Goal: Task Accomplishment & Management: Complete application form

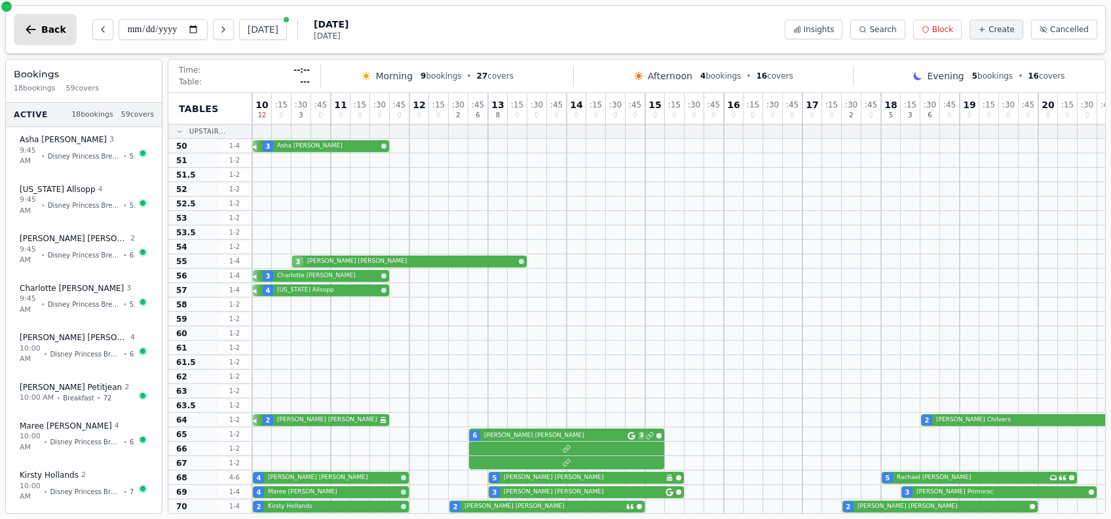
click at [29, 26] on icon "button" at bounding box center [31, 29] width 10 height 9
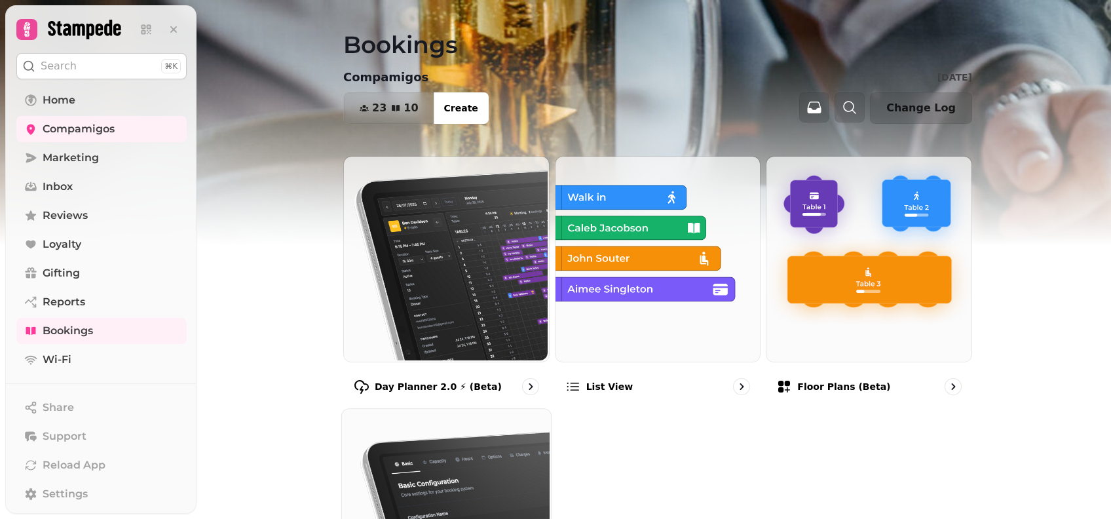
click at [506, 451] on img at bounding box center [445, 511] width 209 height 209
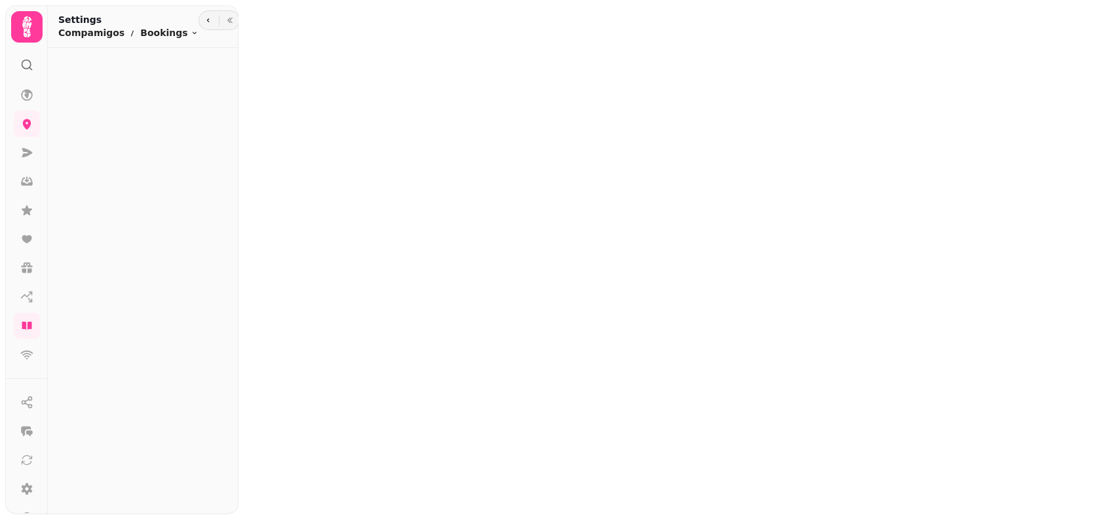
select select "**********"
select select "*"
select select "**"
select select "***"
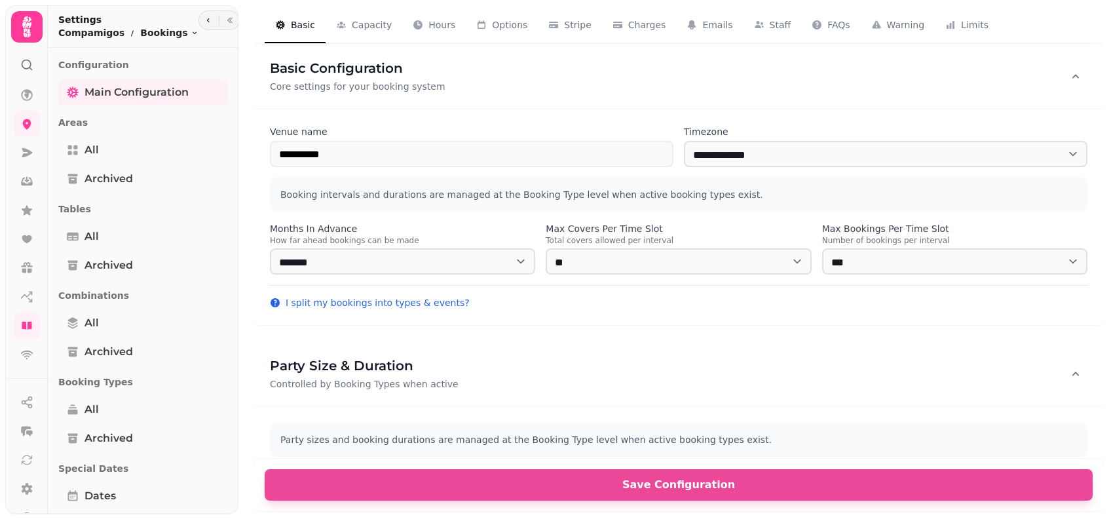
select select "**********"
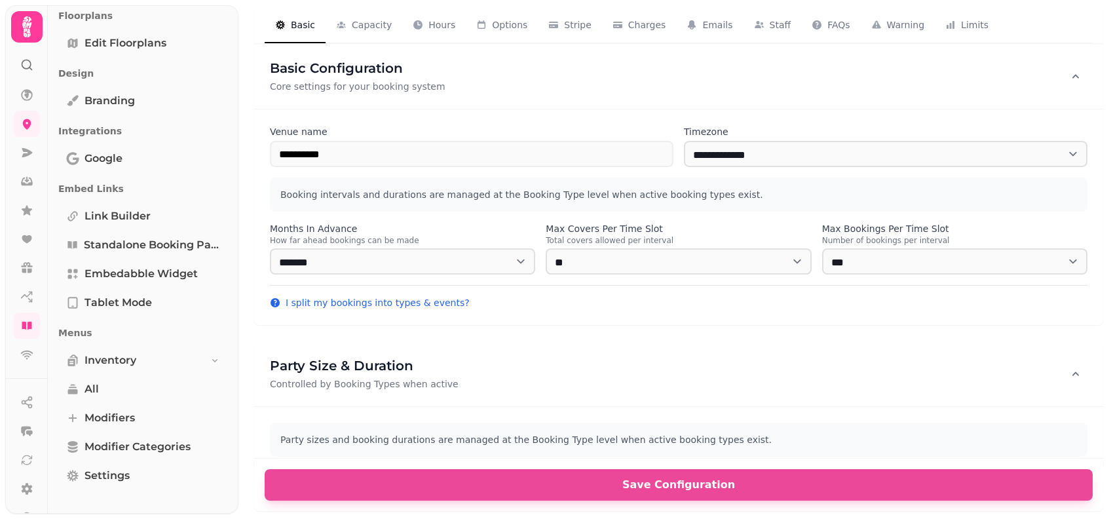
scroll to position [540, 0]
click at [149, 215] on span "Link Builder" at bounding box center [117, 216] width 66 height 16
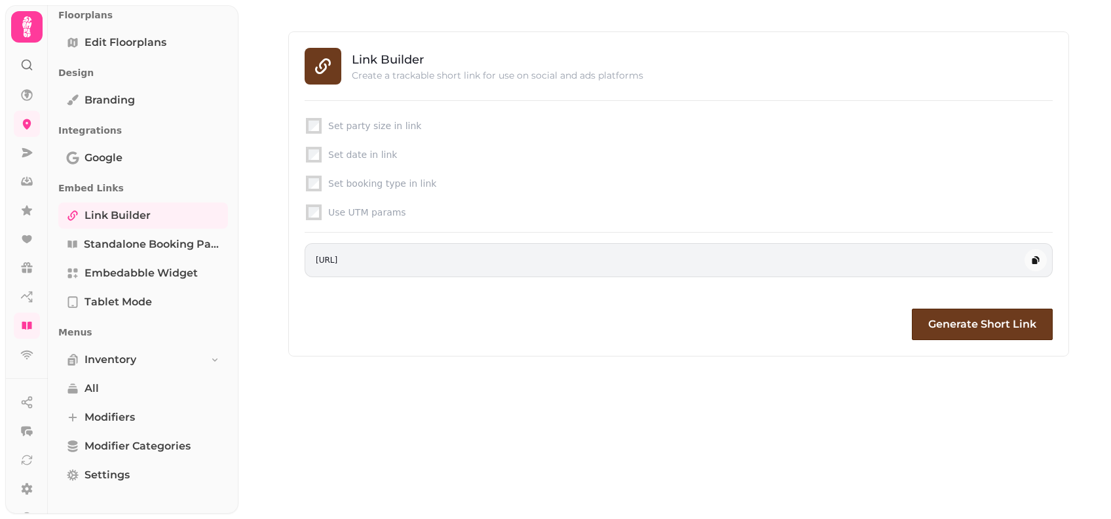
click at [313, 162] on div "Set date in link" at bounding box center [679, 154] width 748 height 18
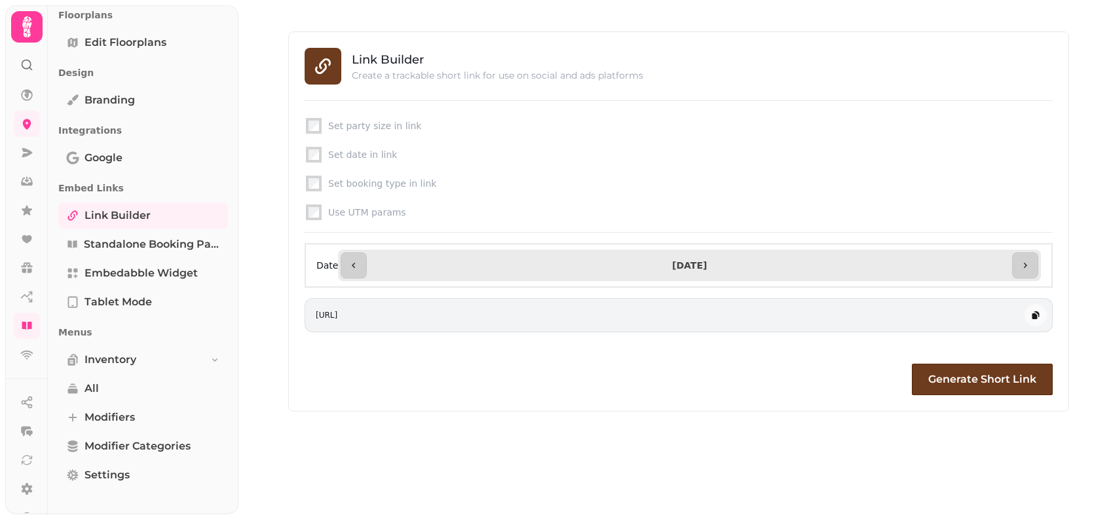
click at [312, 176] on div "Set booking type in link" at bounding box center [679, 183] width 748 height 18
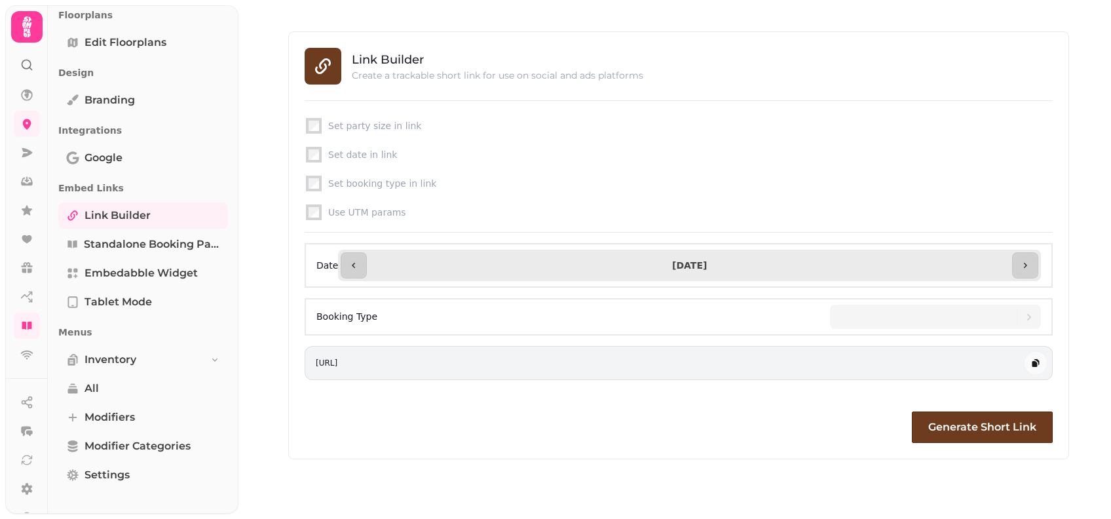
click at [659, 270] on input "**********" at bounding box center [689, 265] width 640 height 21
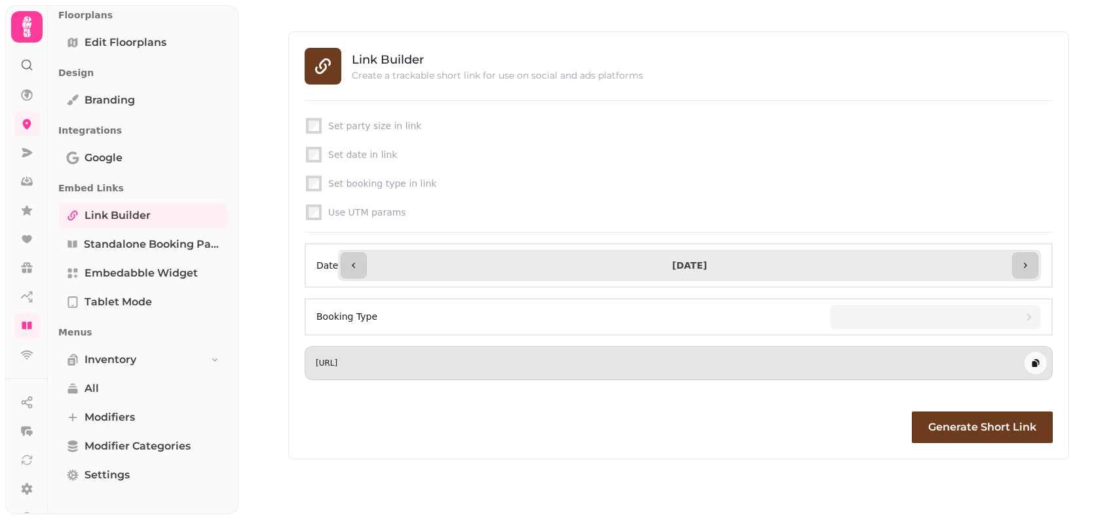
type input "**********"
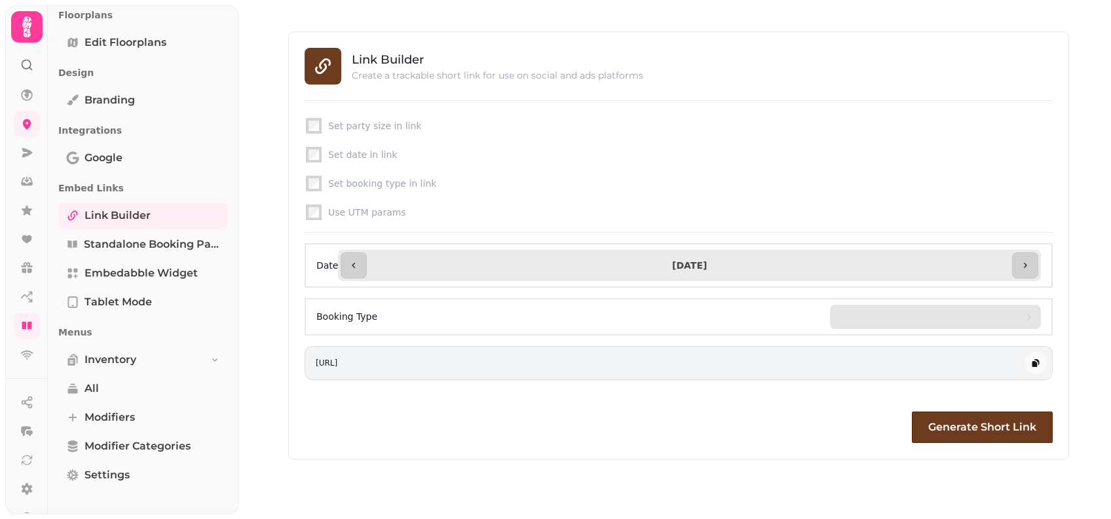
click at [885, 316] on div at bounding box center [928, 317] width 176 height 24
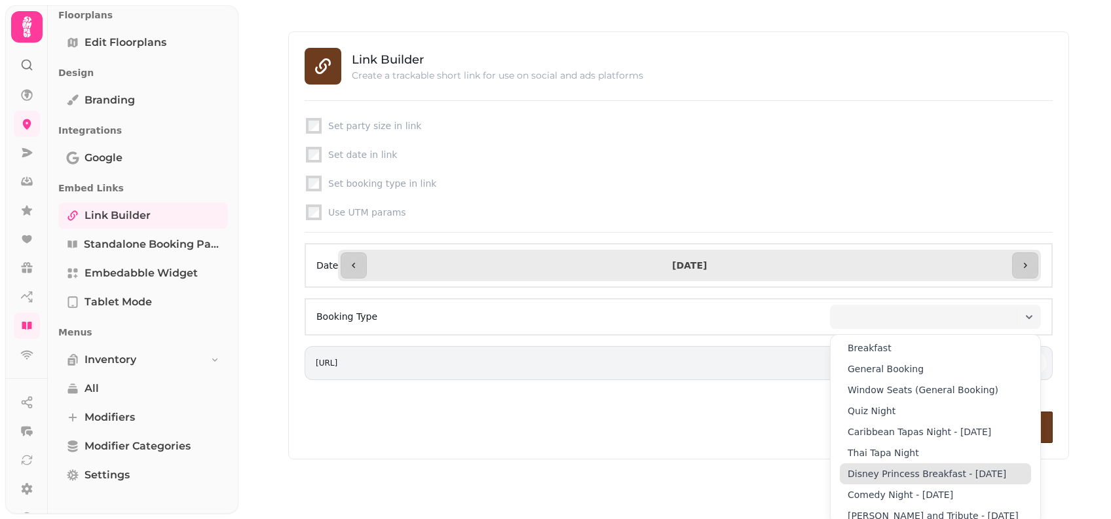
click at [894, 474] on span "Disney Princess Breakfast - [DATE]" at bounding box center [926, 473] width 158 height 13
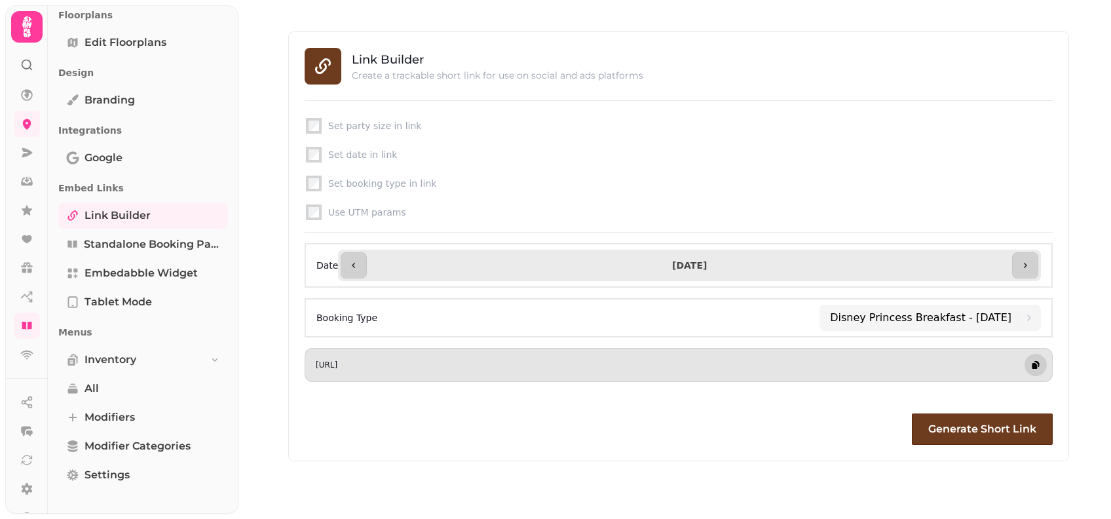
click at [1039, 362] on icon "button" at bounding box center [1035, 365] width 10 height 10
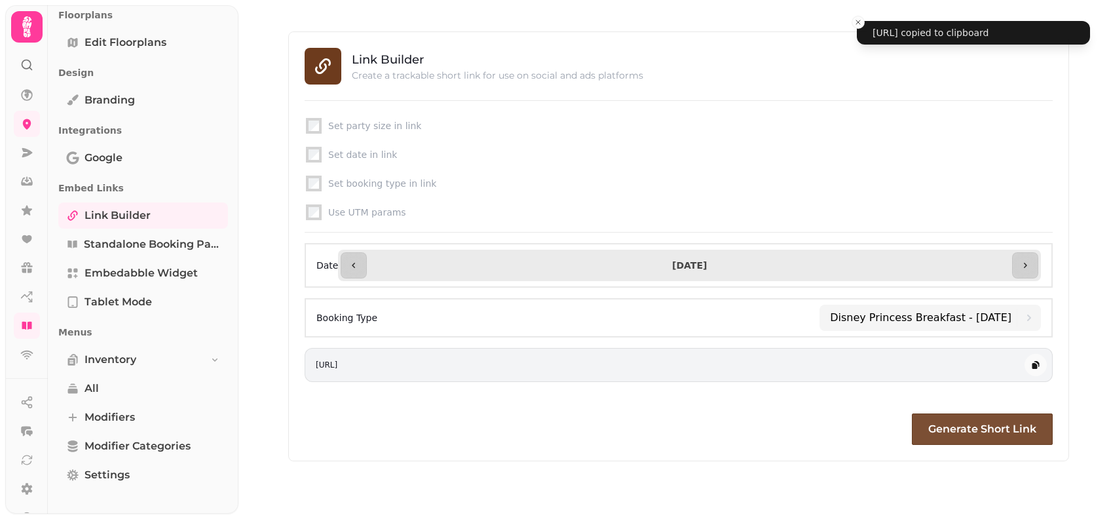
click at [984, 430] on span "Generate Short Link" at bounding box center [982, 429] width 108 height 10
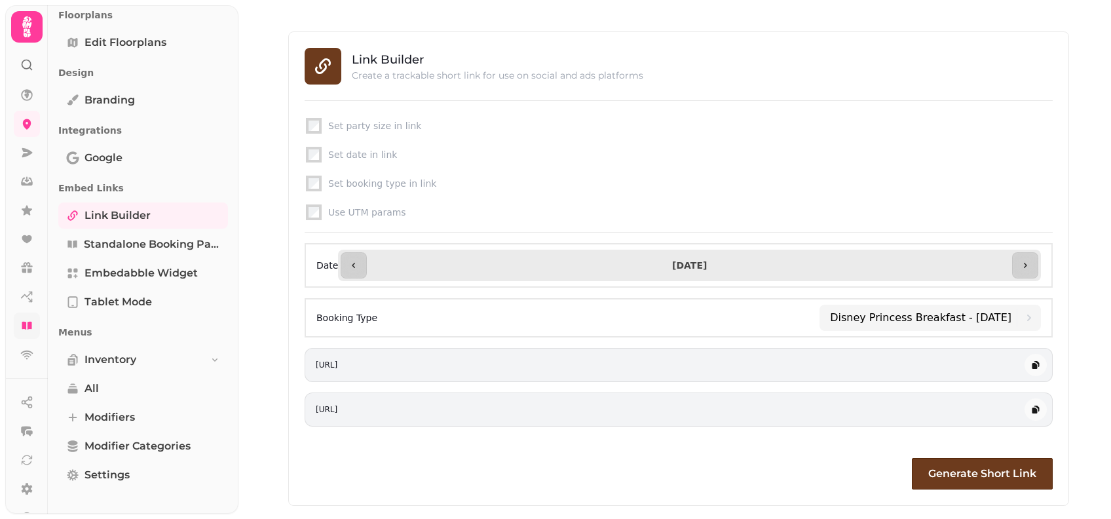
click at [24, 317] on link at bounding box center [27, 325] width 26 height 26
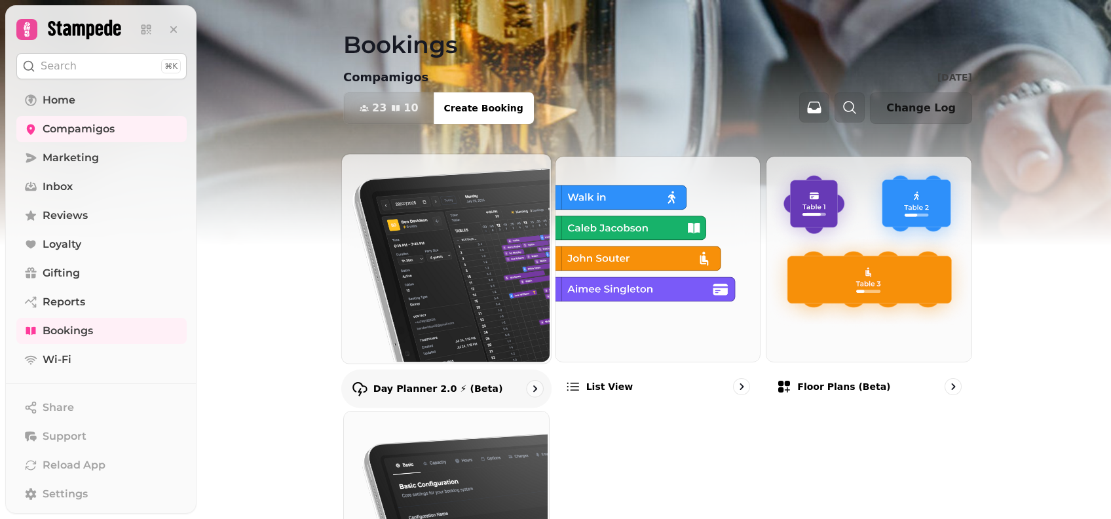
click at [503, 164] on img at bounding box center [445, 257] width 209 height 209
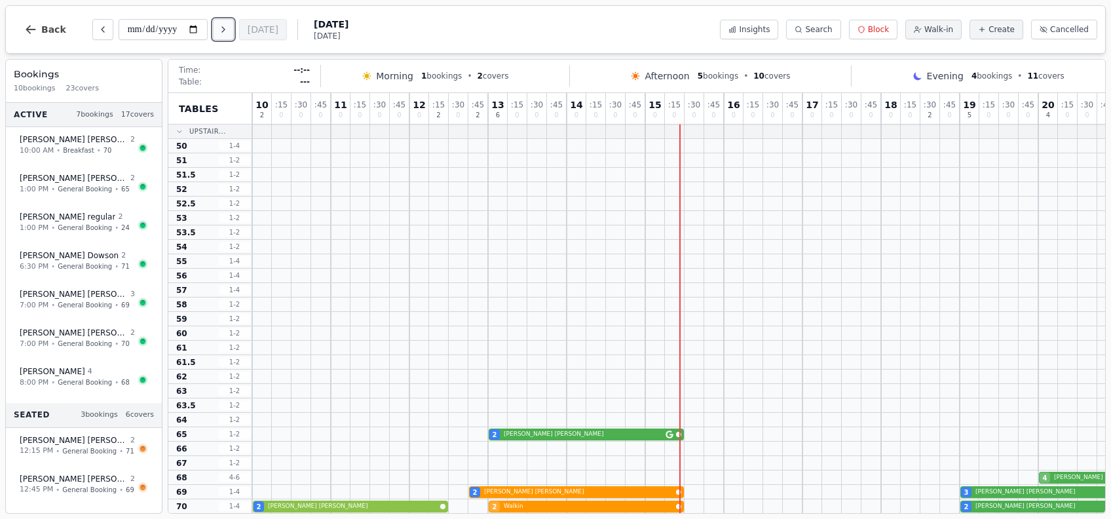
click at [226, 35] on button "Next day" at bounding box center [223, 29] width 21 height 21
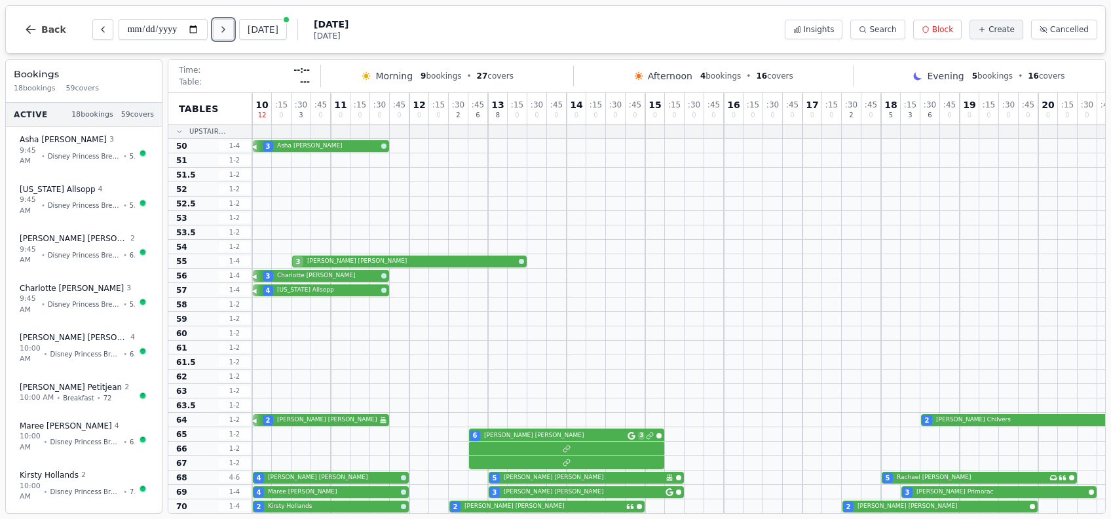
click at [226, 35] on button "Next day" at bounding box center [223, 29] width 21 height 21
type input "**********"
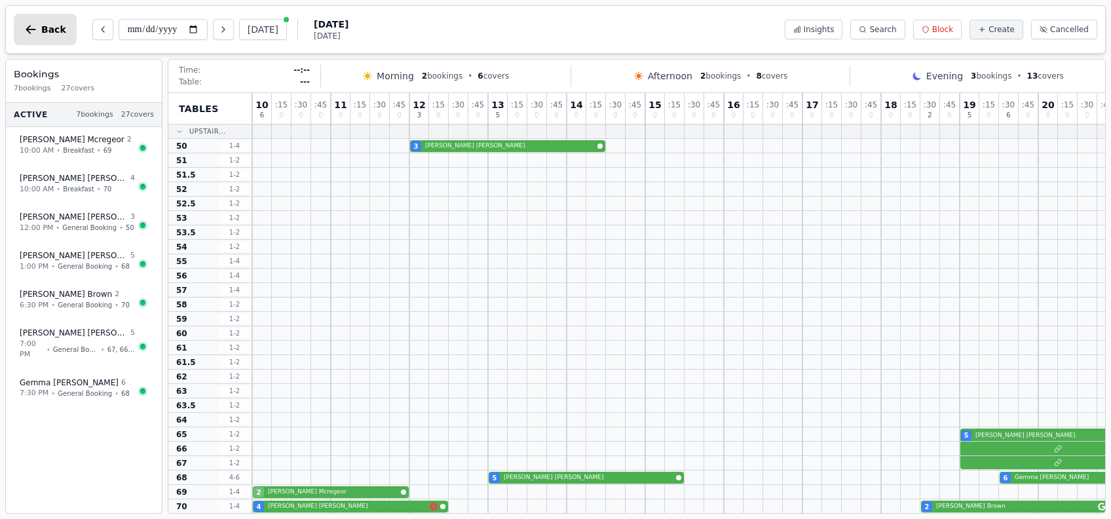
click at [62, 35] on button "Back" at bounding box center [45, 29] width 63 height 31
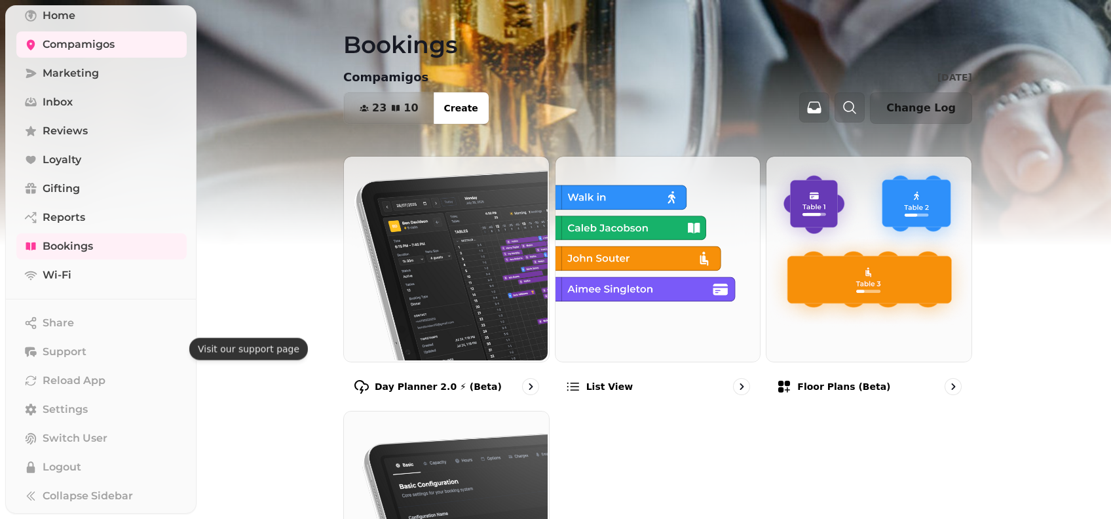
scroll to position [87, 0]
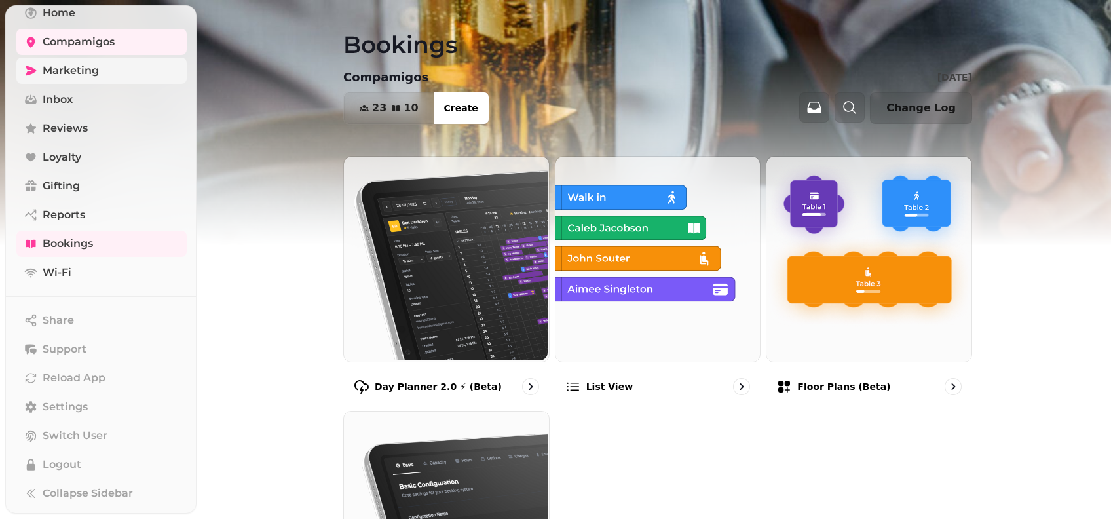
click at [81, 80] on link "Marketing" at bounding box center [101, 71] width 170 height 26
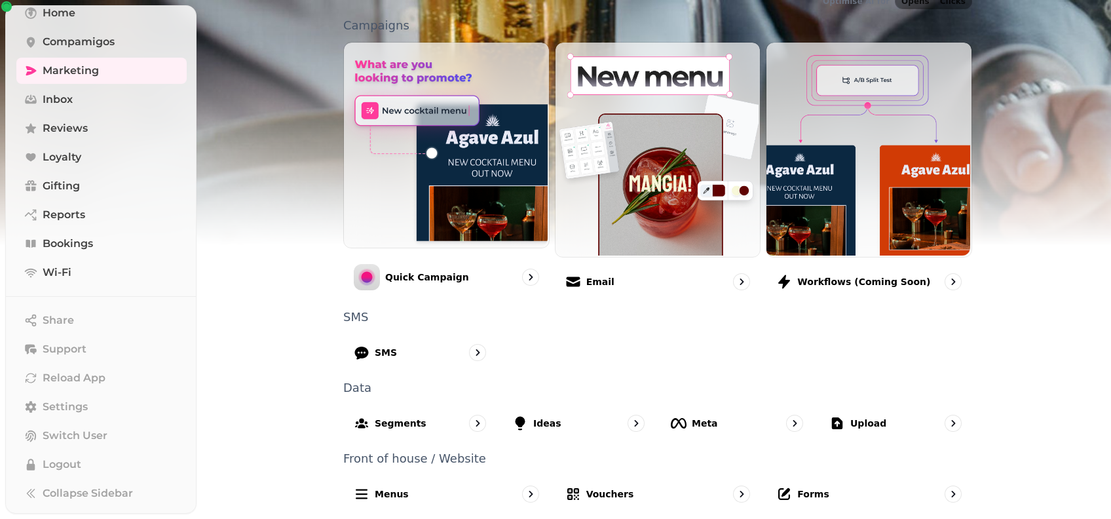
scroll to position [298, 0]
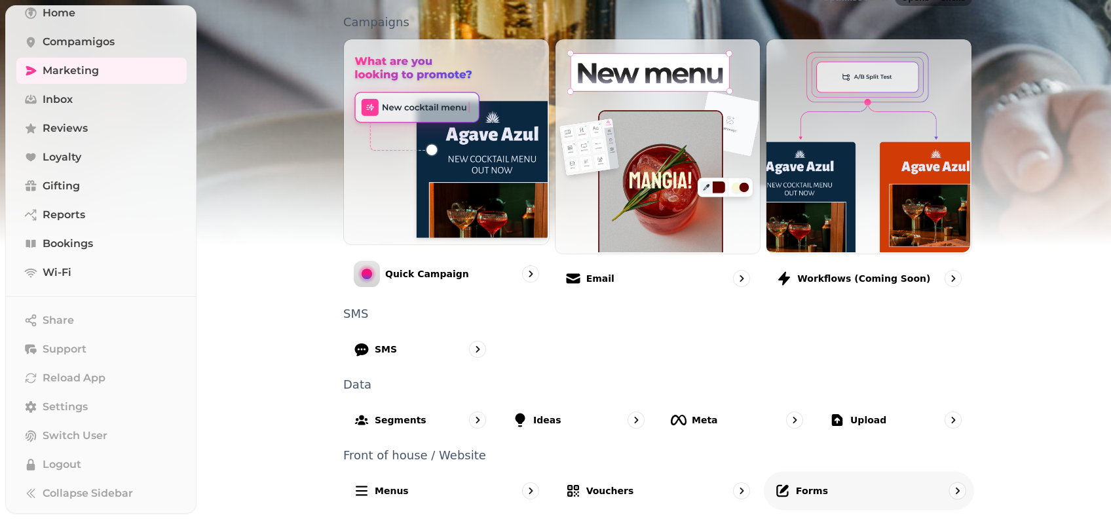
click at [842, 490] on div "Forms" at bounding box center [869, 490] width 210 height 39
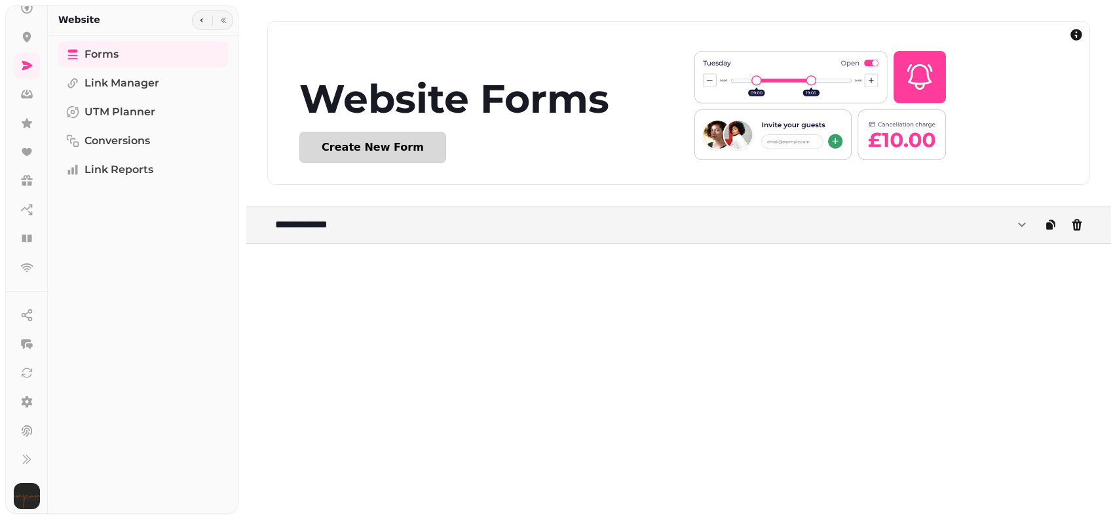
click at [394, 150] on div "Create New Form" at bounding box center [373, 147] width 102 height 10
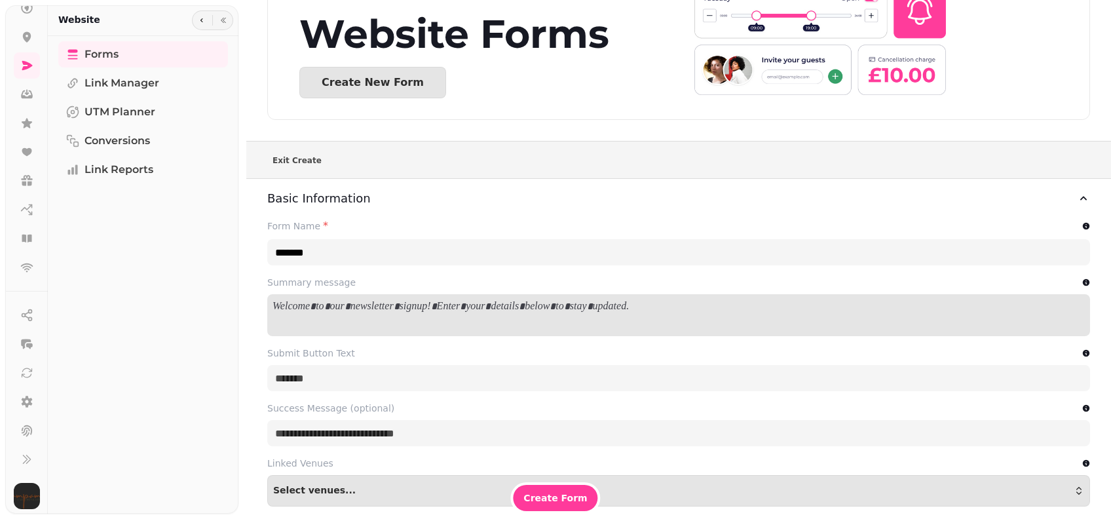
scroll to position [87, 0]
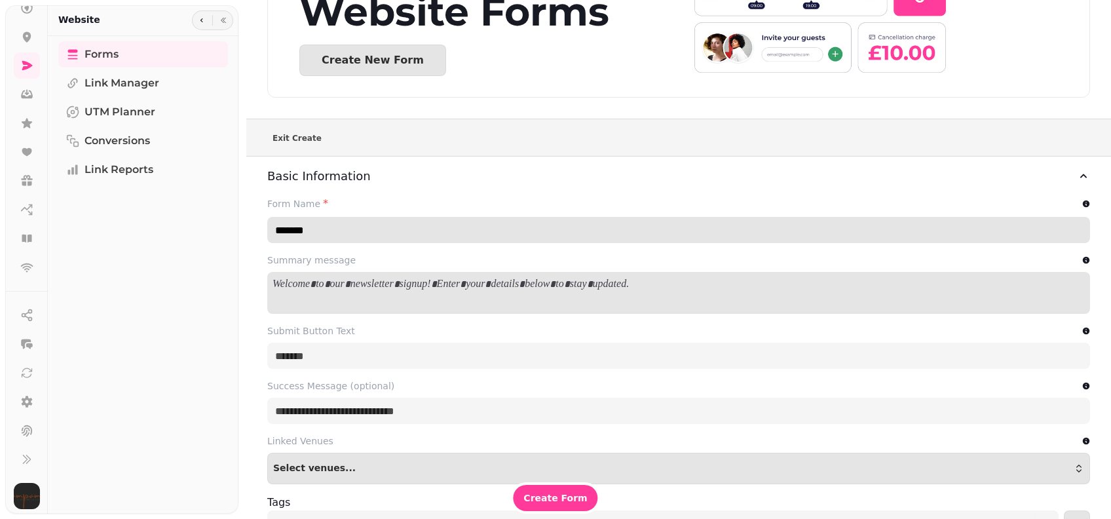
click at [384, 237] on input "*******" at bounding box center [678, 230] width 823 height 26
type input "**********"
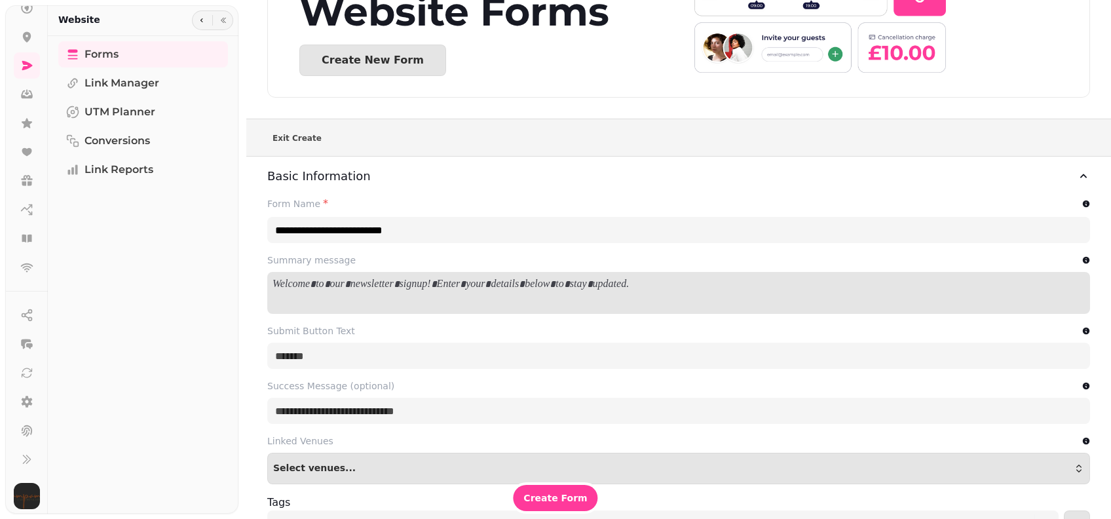
click at [430, 282] on p at bounding box center [678, 284] width 812 height 15
click at [344, 291] on div at bounding box center [678, 293] width 823 height 42
click at [320, 272] on div at bounding box center [678, 293] width 823 height 42
click at [311, 305] on div at bounding box center [678, 293] width 823 height 42
click at [312, 283] on p at bounding box center [678, 284] width 812 height 15
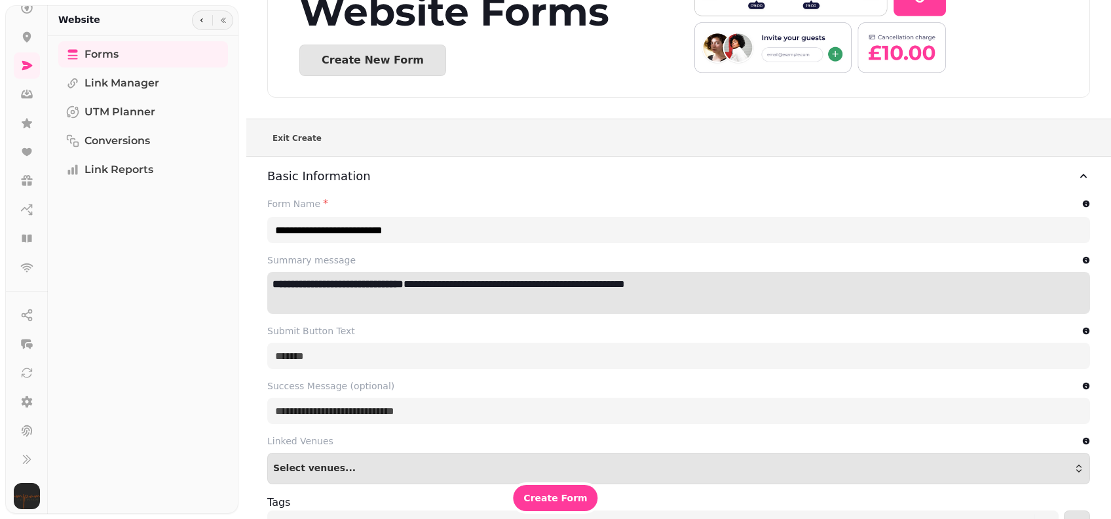
scroll to position [0, 0]
click at [423, 336] on div "Submit Button Text" at bounding box center [678, 330] width 823 height 13
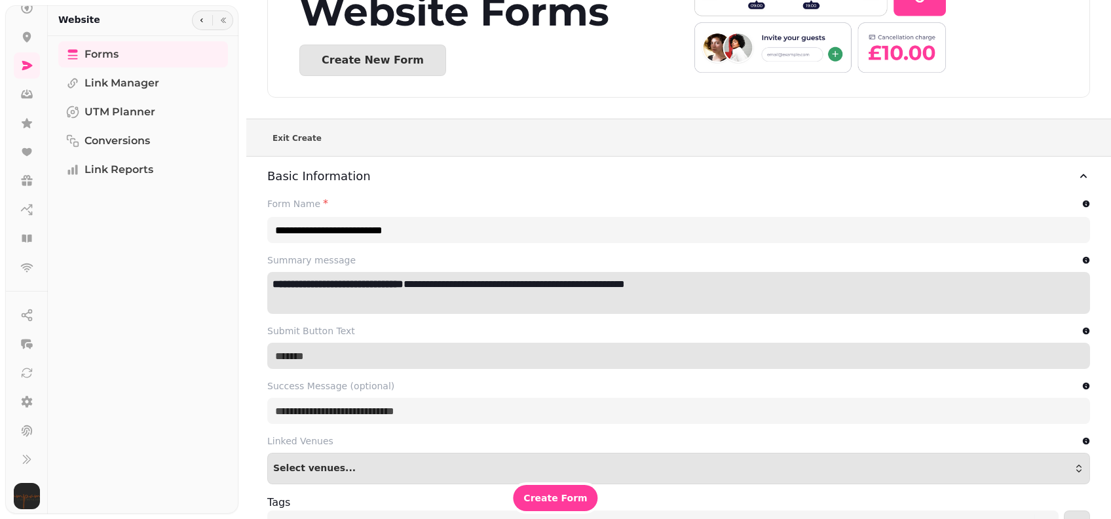
click at [418, 358] on input "Submit Button Text" at bounding box center [678, 356] width 823 height 26
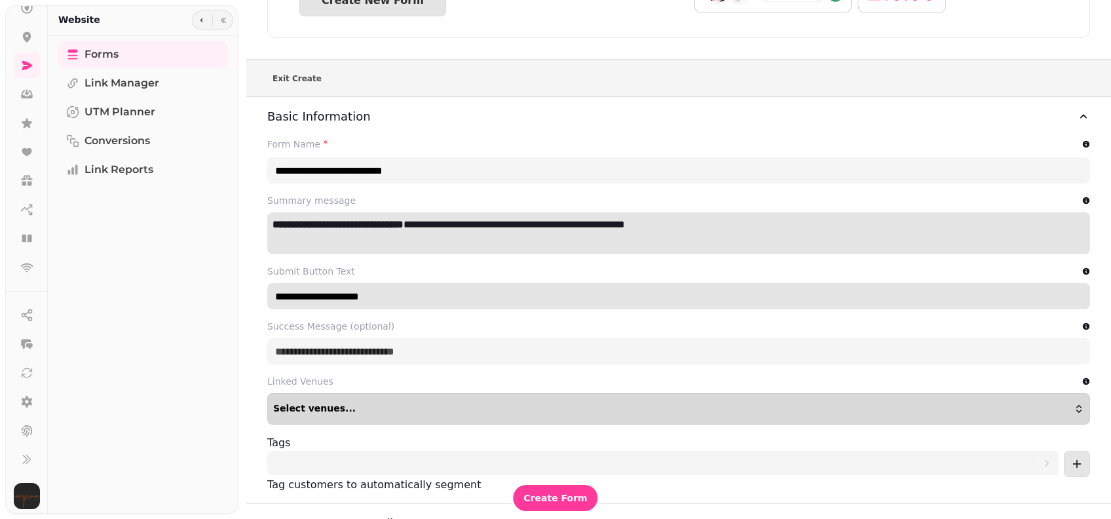
scroll to position [174, 0]
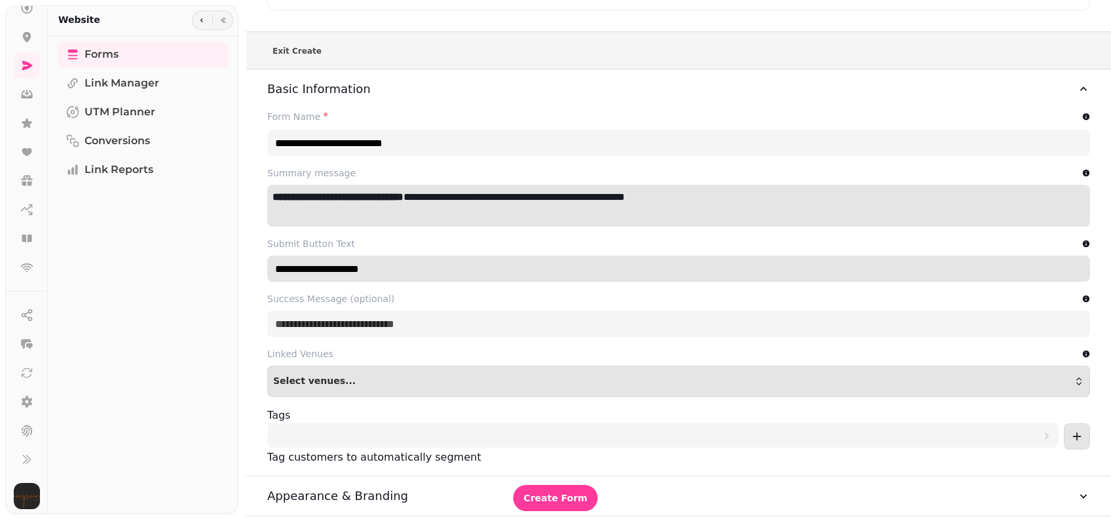
type input "**********"
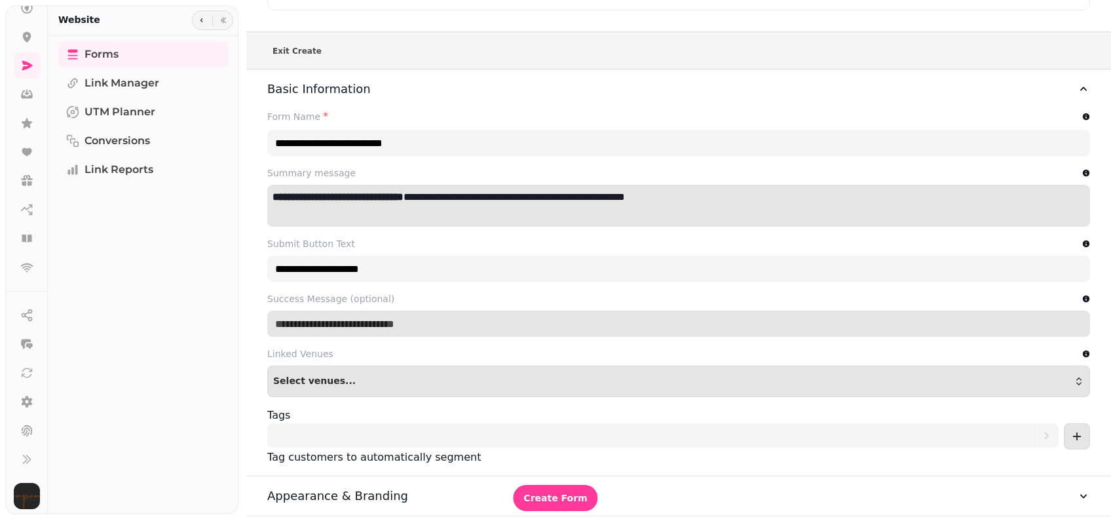
click at [428, 320] on input "Success Message (optional)" at bounding box center [678, 323] width 823 height 26
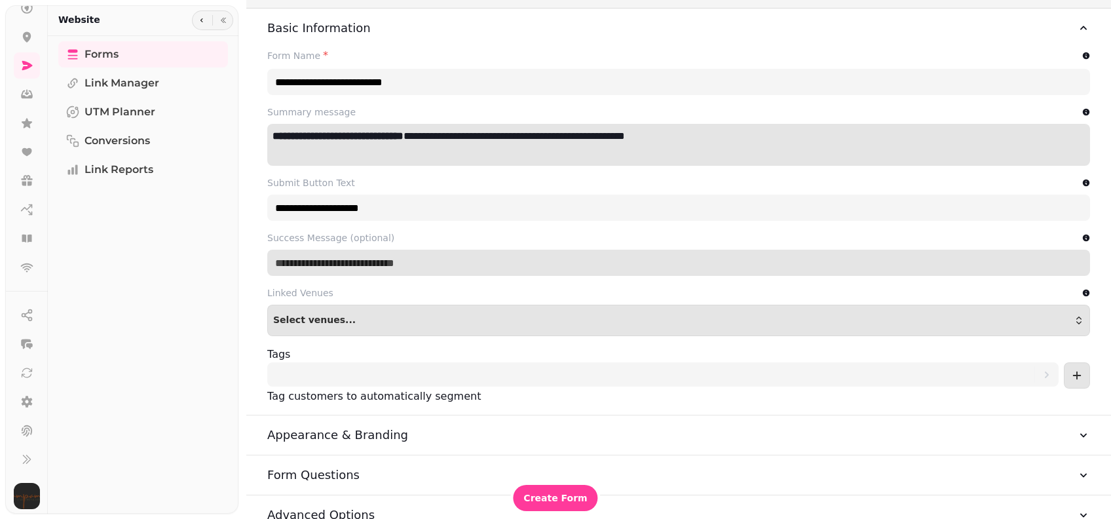
scroll to position [262, 0]
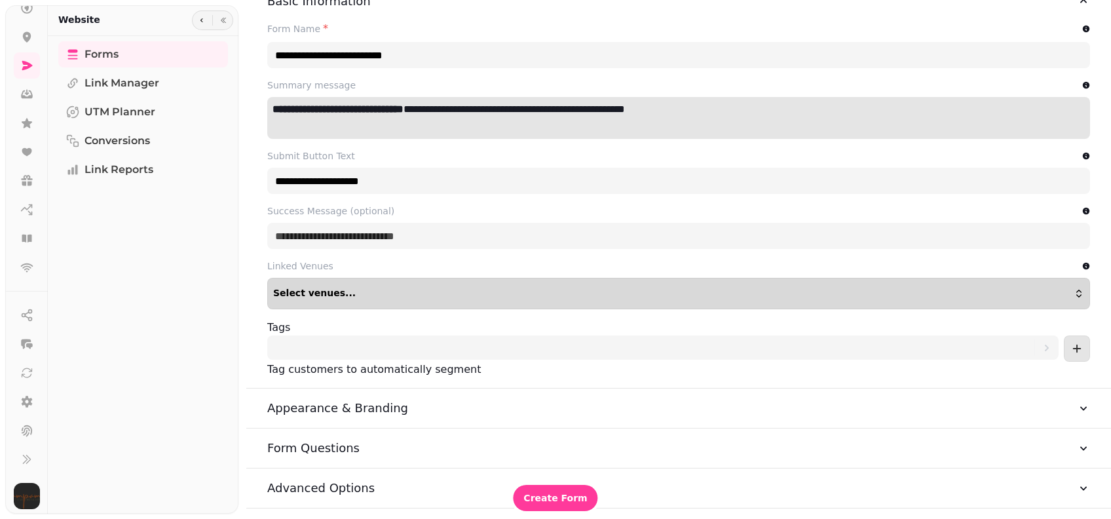
click at [409, 292] on div "Select venues..." at bounding box center [678, 293] width 811 height 10
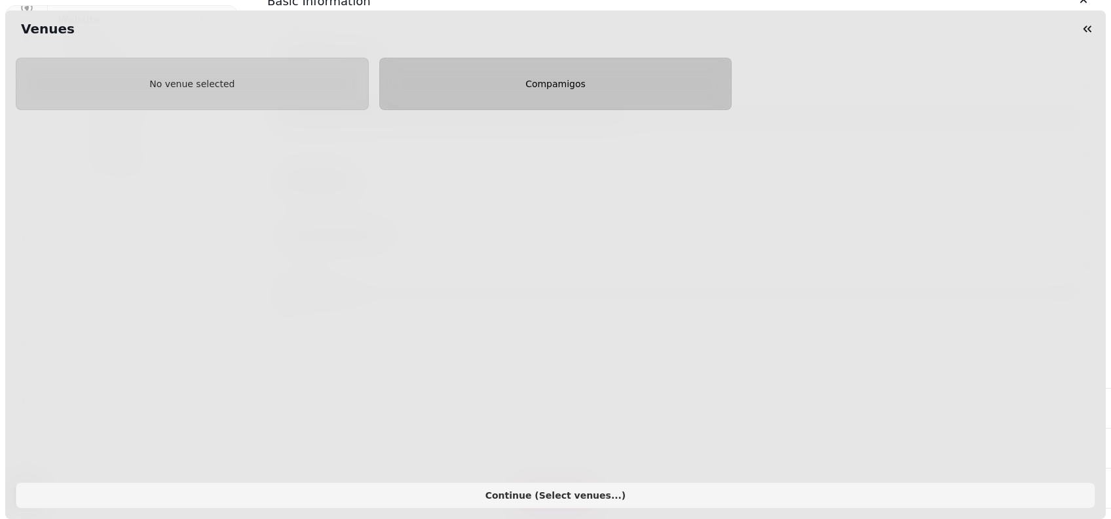
click at [713, 92] on button "Compamigos" at bounding box center [555, 84] width 353 height 52
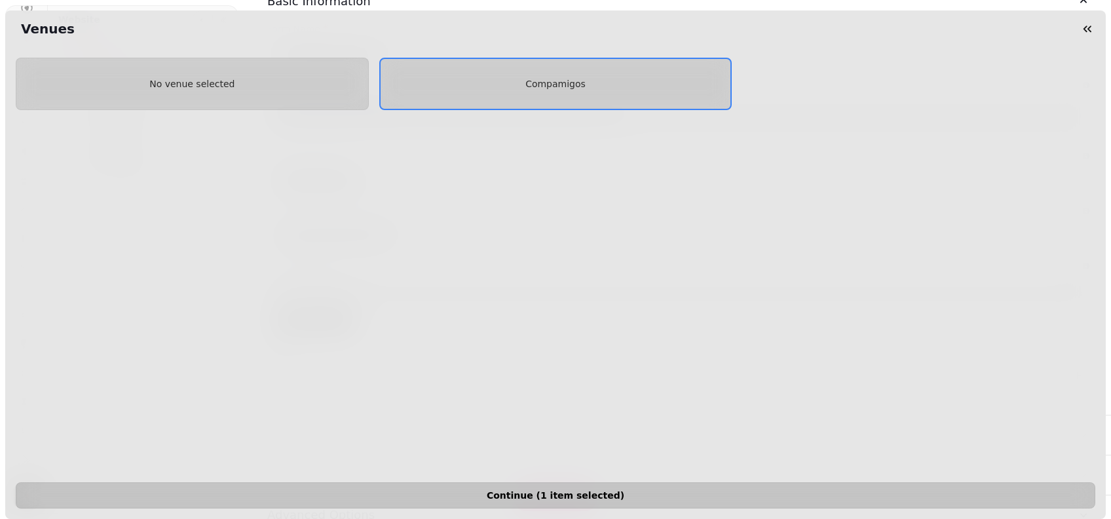
click at [519, 491] on span "Continue ( 1 item selected )" at bounding box center [555, 495] width 1057 height 9
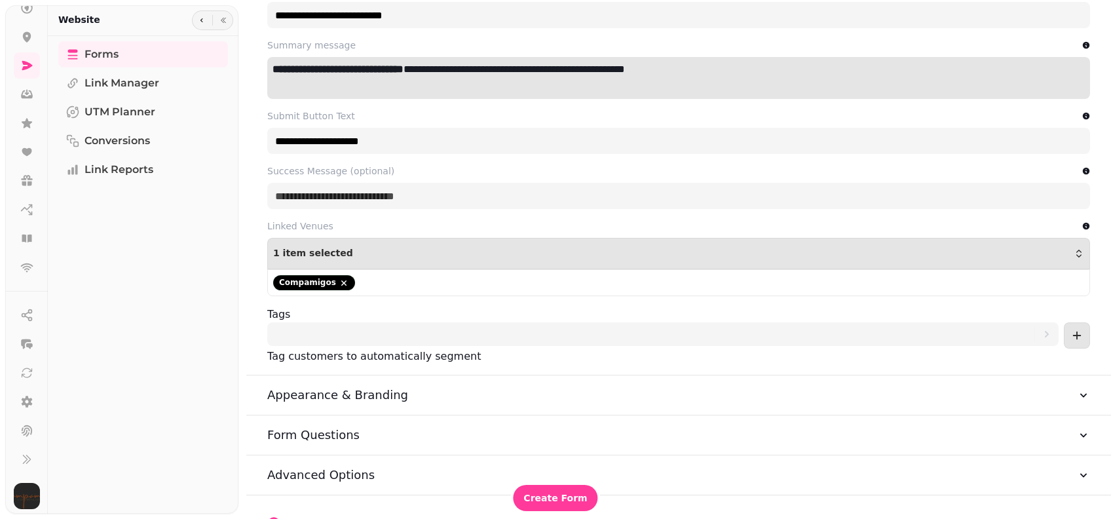
scroll to position [324, 0]
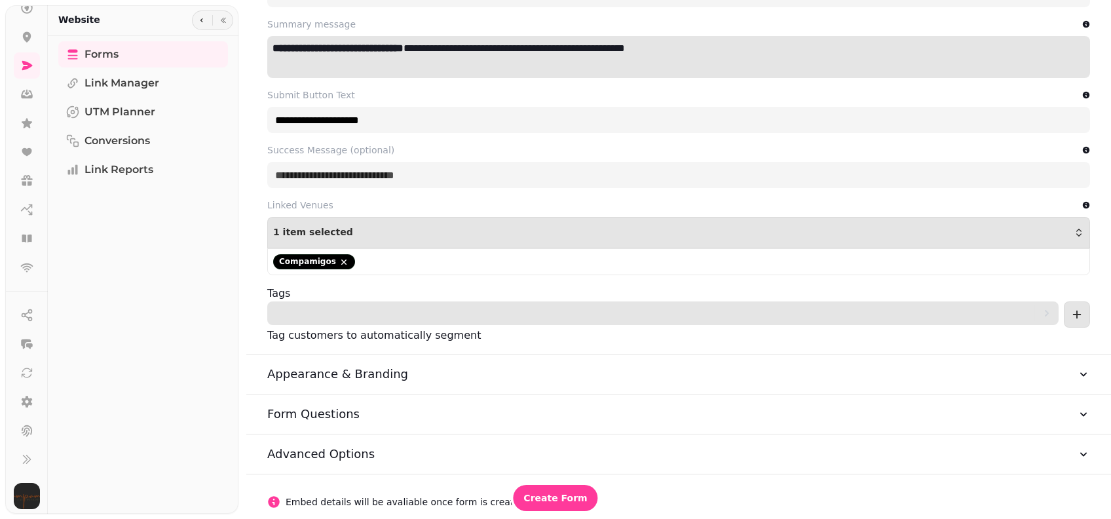
click at [950, 320] on div at bounding box center [656, 313] width 756 height 24
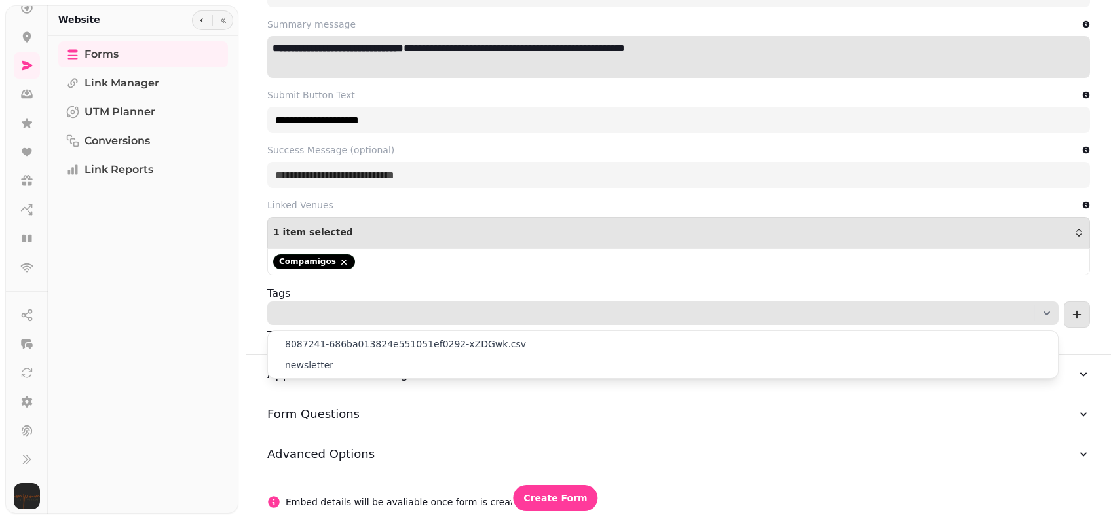
click at [953, 320] on div at bounding box center [656, 313] width 756 height 24
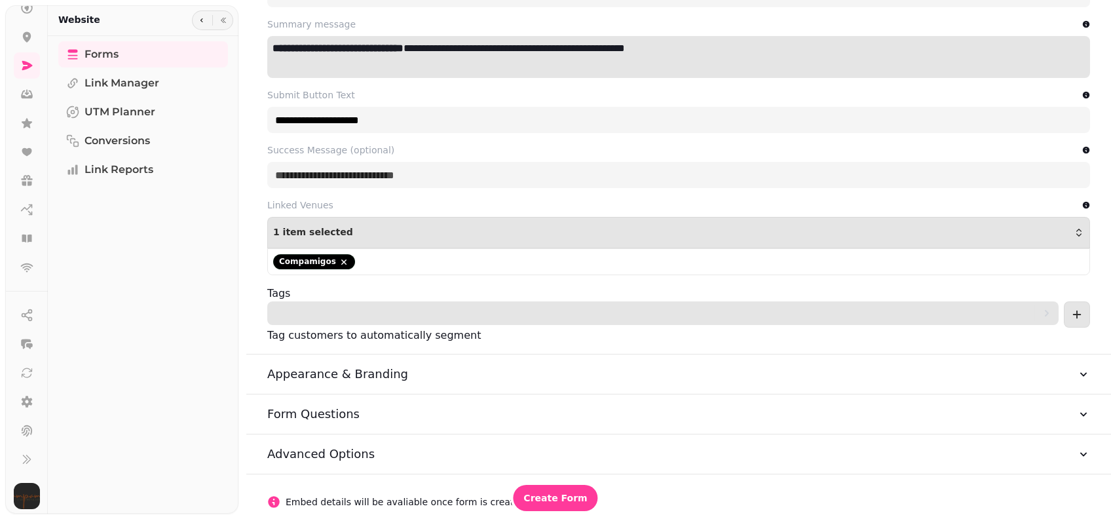
click at [953, 320] on div at bounding box center [656, 313] width 756 height 24
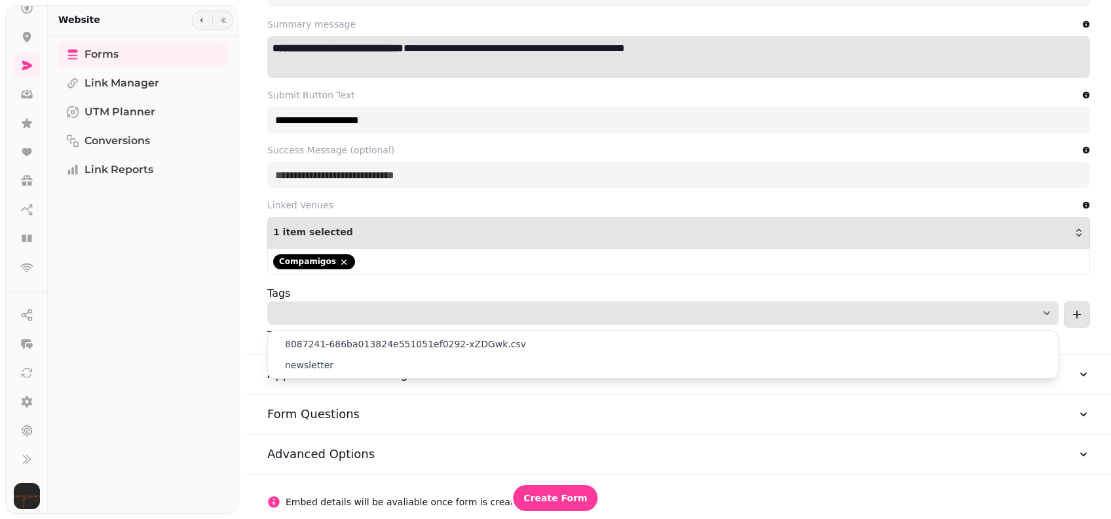
click at [953, 320] on div at bounding box center [656, 313] width 756 height 24
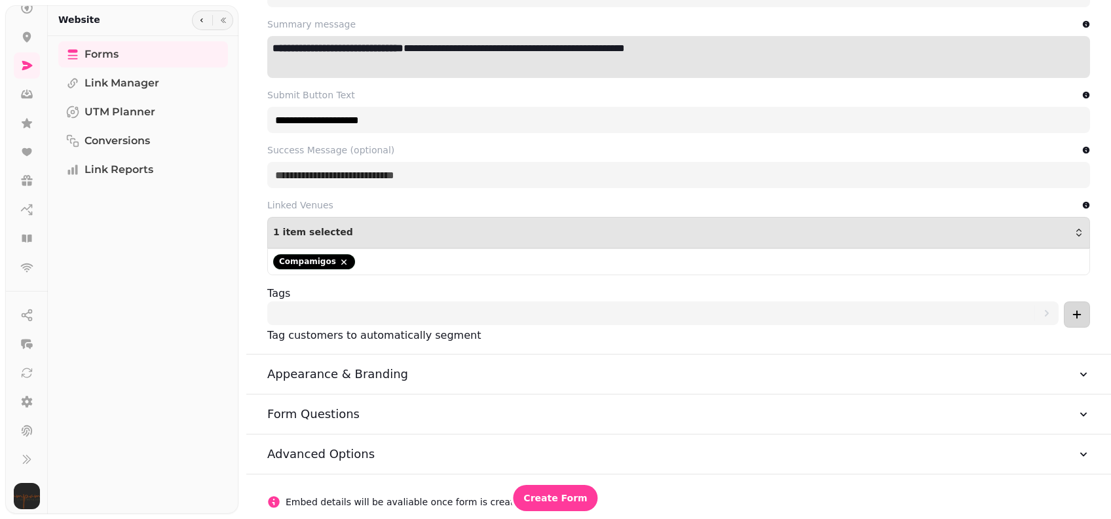
click at [1070, 315] on icon "add" at bounding box center [1076, 314] width 13 height 13
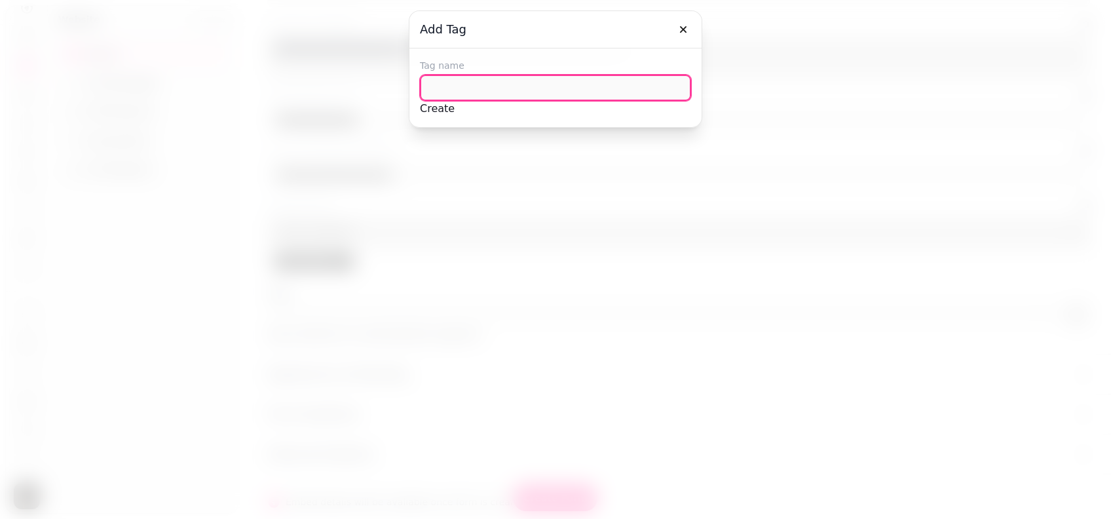
click at [472, 84] on input "text" at bounding box center [555, 88] width 271 height 26
type input "**********"
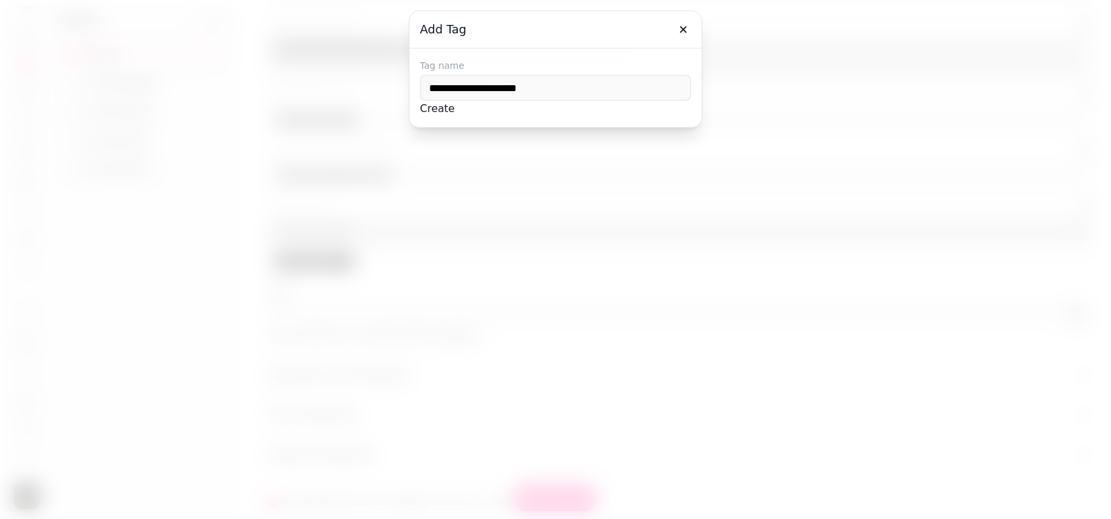
click at [455, 117] on button "Create" at bounding box center [437, 109] width 35 height 16
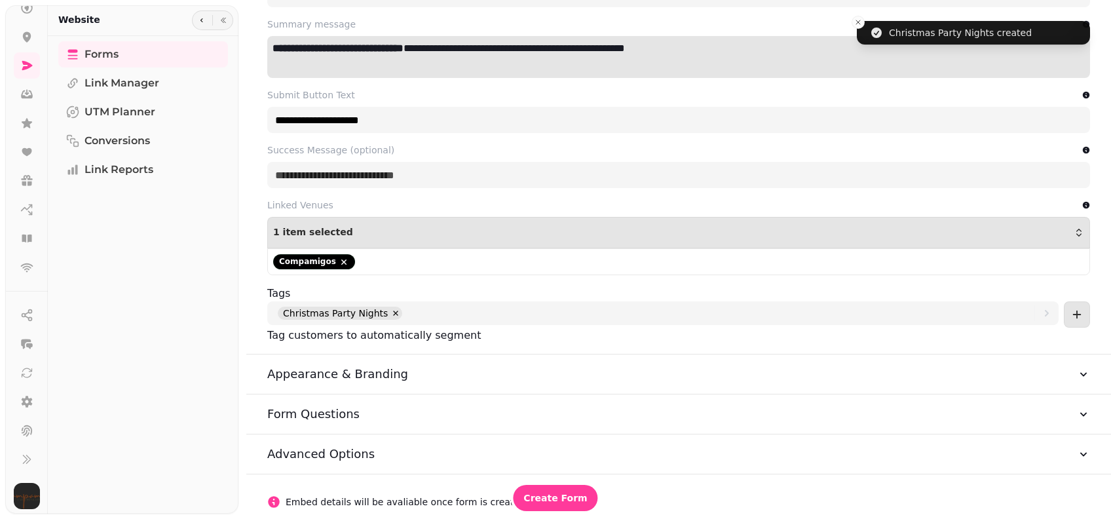
click at [438, 366] on button "Appearance & Branding" at bounding box center [678, 373] width 823 height 39
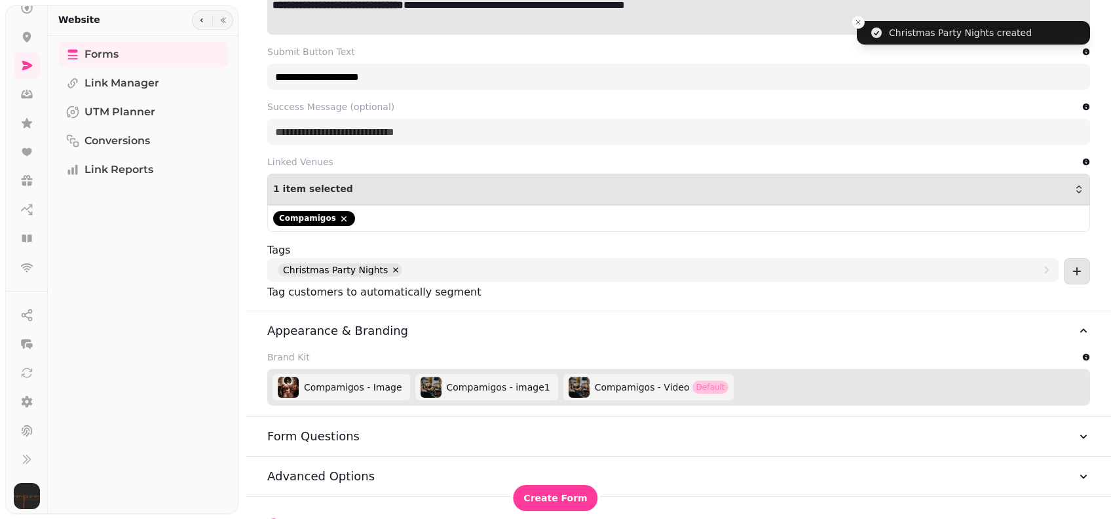
scroll to position [388, 0]
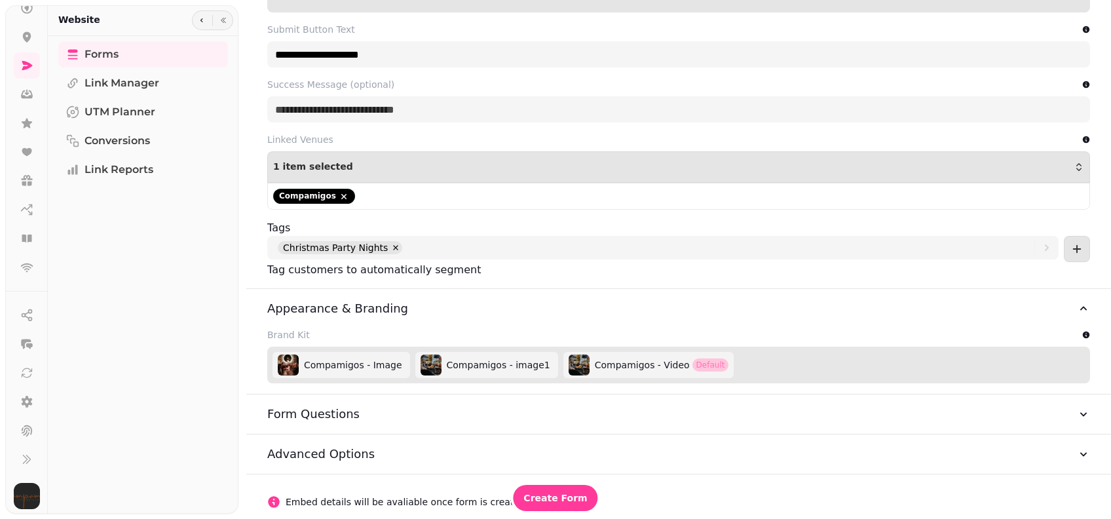
click at [974, 356] on div "Compamigos - Image Compamigos - image1 Compamigos - Video Default" at bounding box center [678, 365] width 812 height 26
click at [802, 371] on div "Compamigos - Image Compamigos - image1 Compamigos - Video Default" at bounding box center [678, 365] width 812 height 26
click at [276, 365] on img at bounding box center [285, 365] width 22 height 22
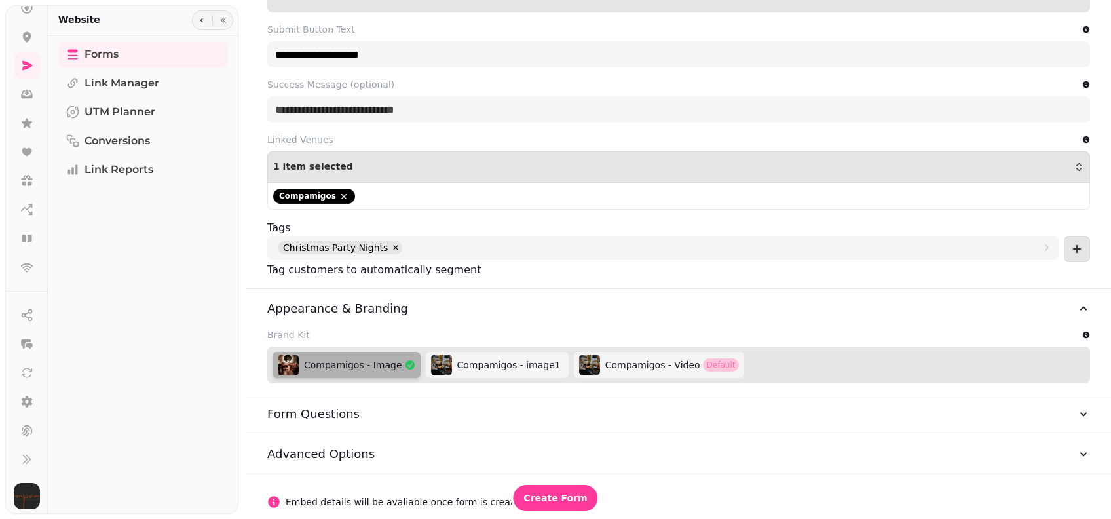
click at [305, 415] on h3 "Form Questions" at bounding box center [313, 414] width 92 height 18
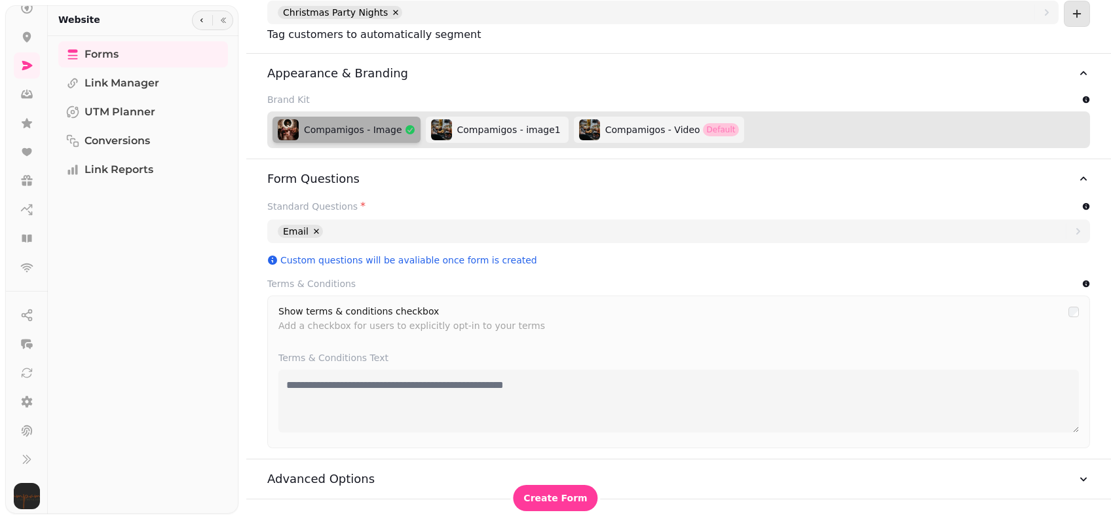
scroll to position [650, 0]
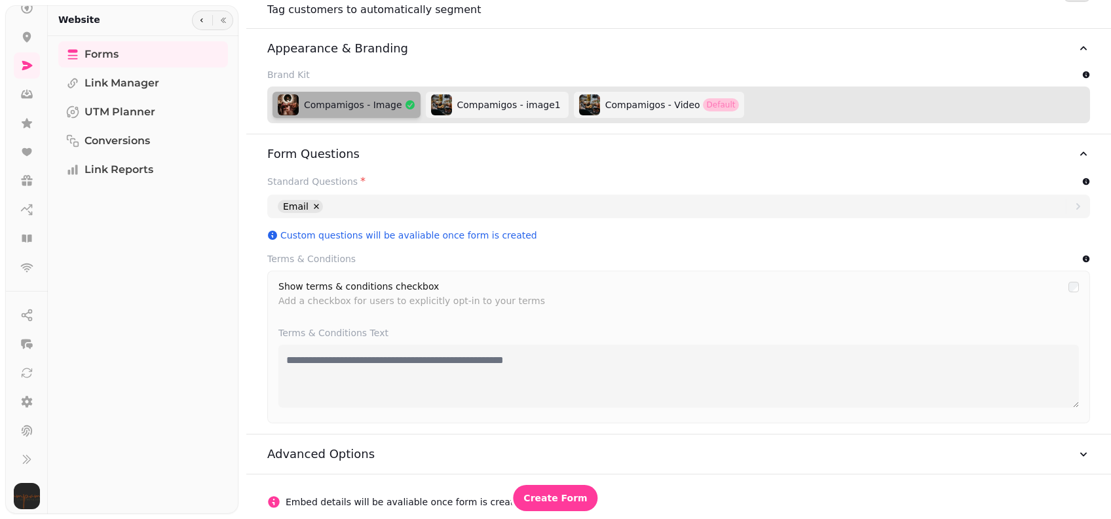
click at [340, 449] on h3 "Advanced Options" at bounding box center [320, 454] width 107 height 18
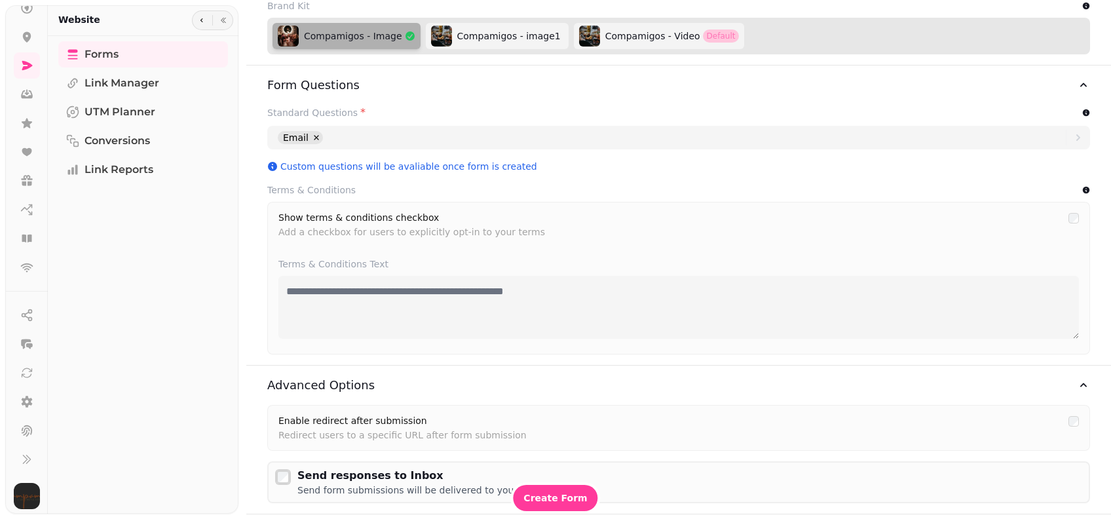
scroll to position [758, 0]
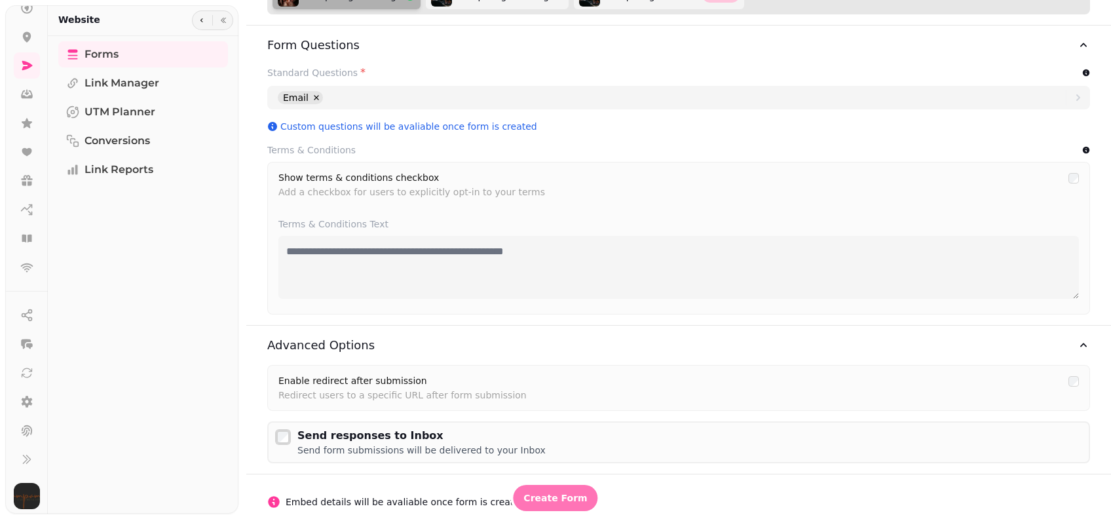
click at [576, 500] on span "Create Form" at bounding box center [555, 497] width 64 height 9
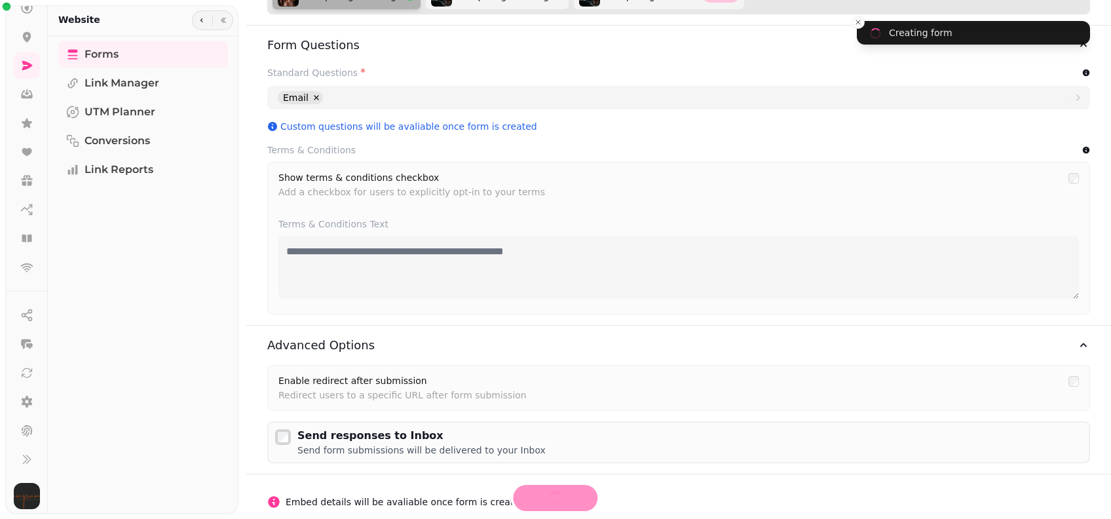
select select "**********"
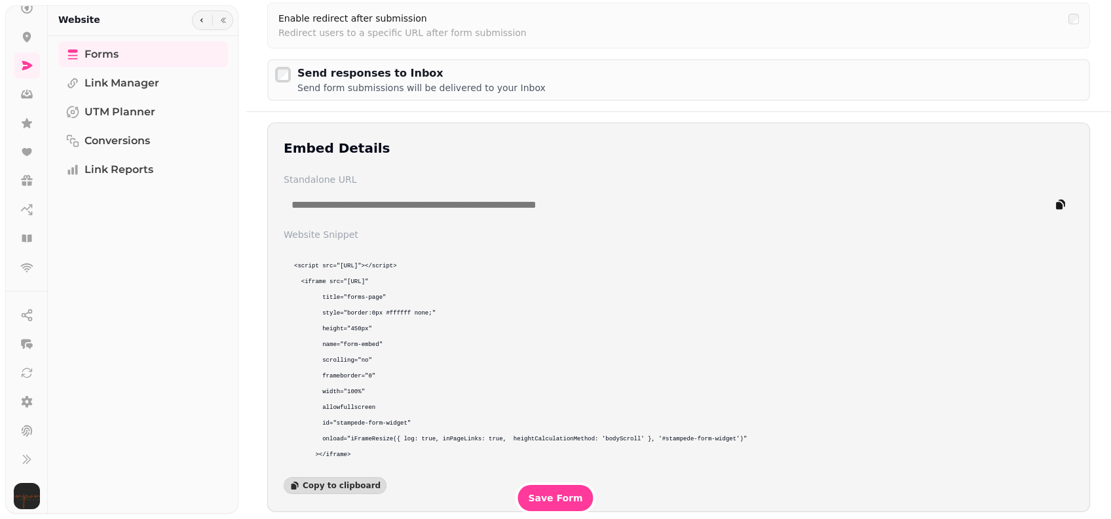
scroll to position [1255, 0]
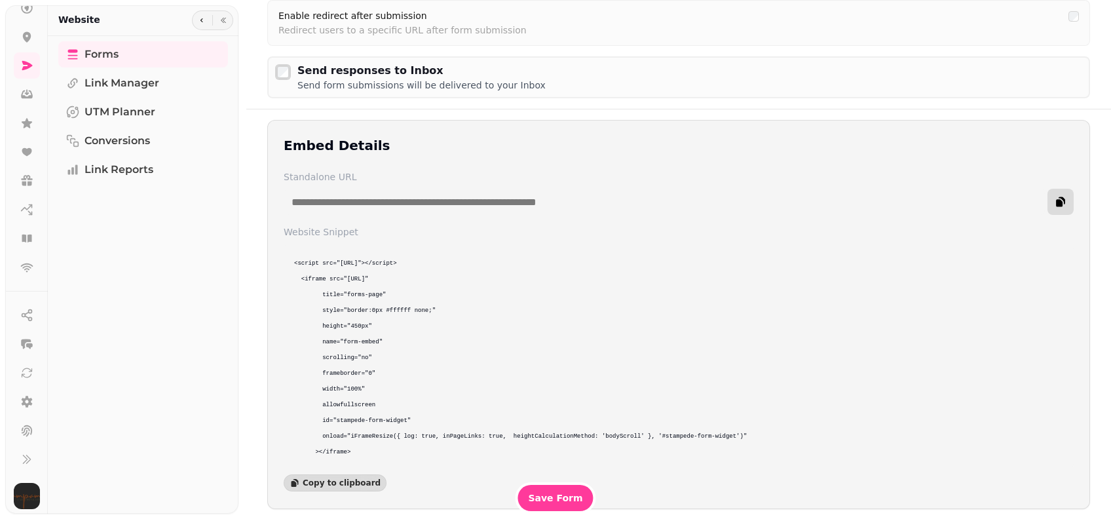
click at [1056, 204] on button "copy" at bounding box center [1060, 202] width 26 height 26
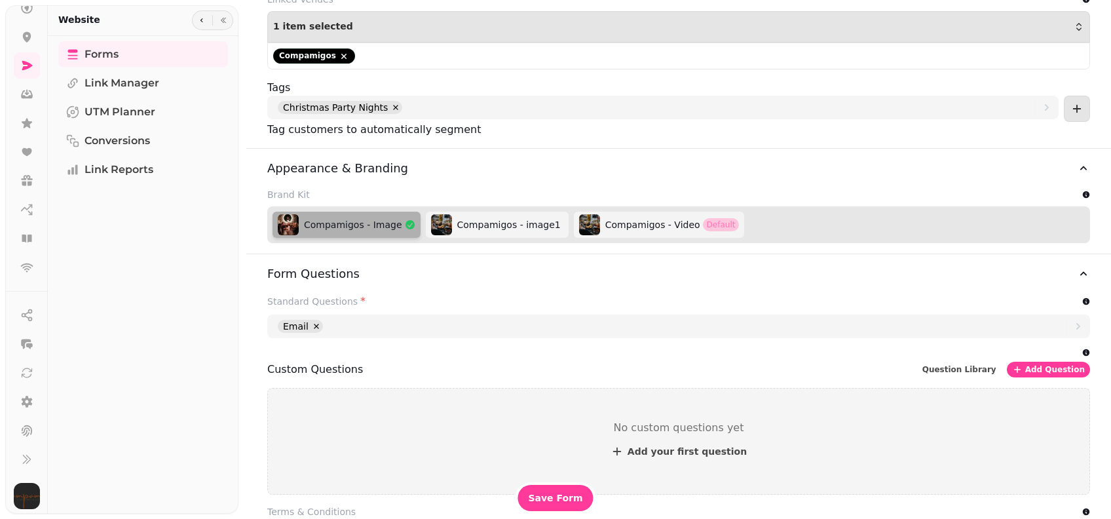
scroll to position [786, 0]
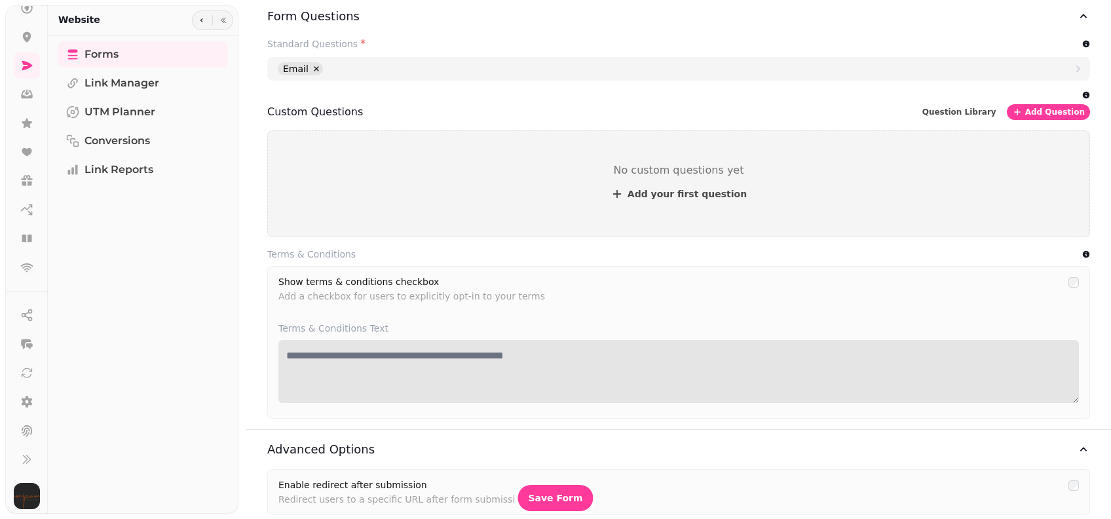
click at [447, 343] on textarea at bounding box center [678, 371] width 800 height 63
type textarea "*"
paste textarea "**********"
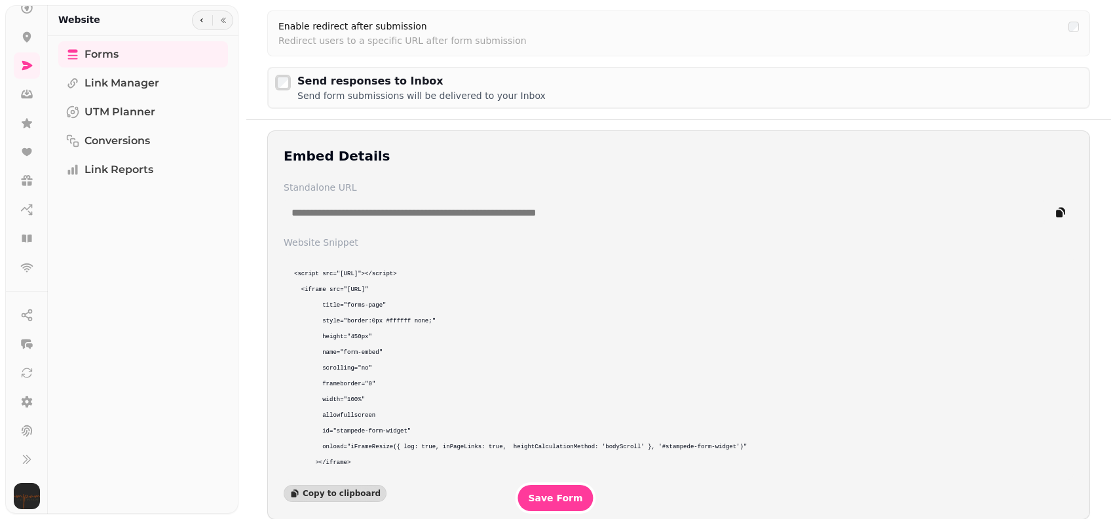
scroll to position [1255, 0]
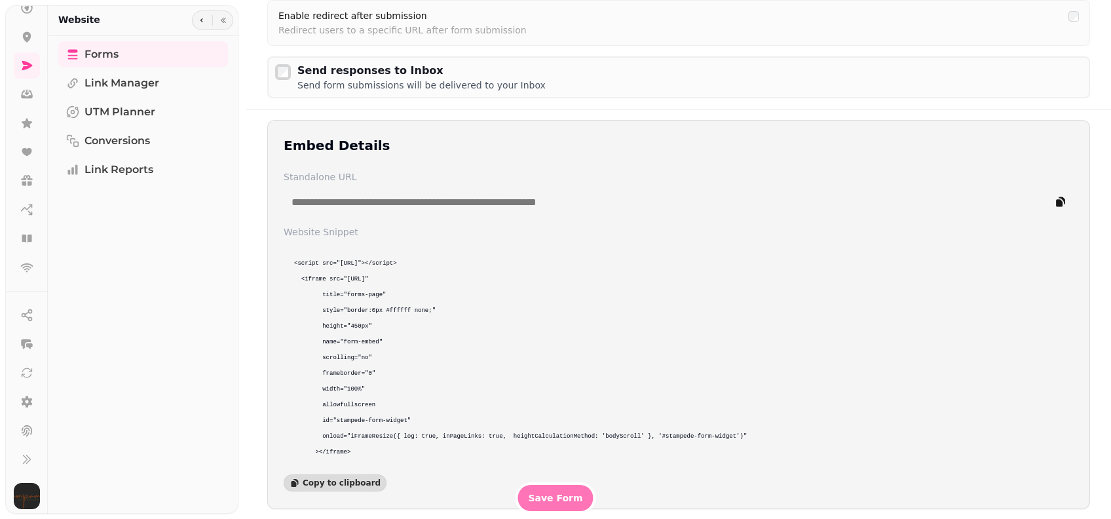
type textarea "**********"
click at [557, 493] on span "Save Form" at bounding box center [555, 497] width 54 height 9
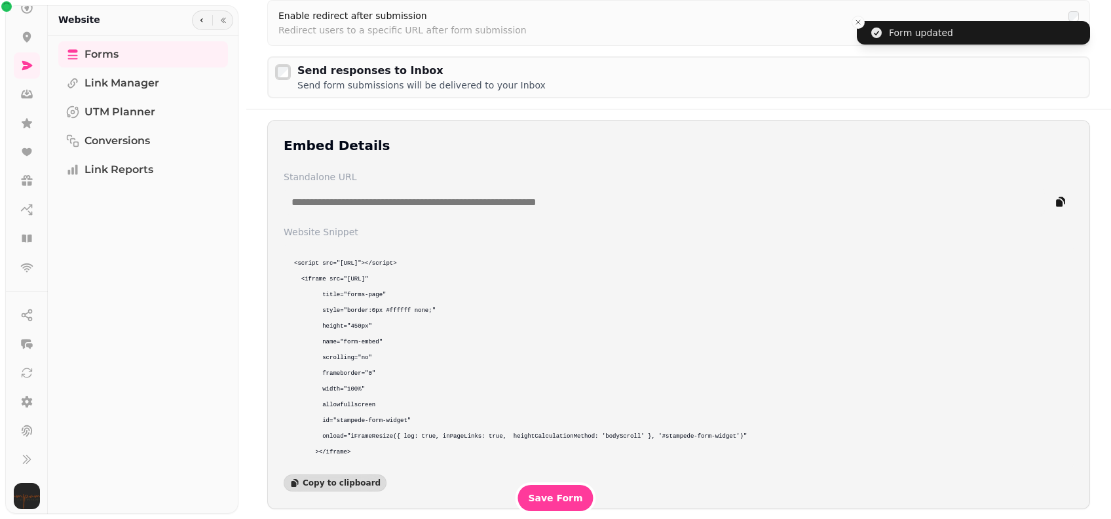
click at [1048, 183] on div "**********" at bounding box center [679, 192] width 790 height 45
click at [1047, 200] on button "copy" at bounding box center [1060, 202] width 26 height 26
